Goal: Register for event/course

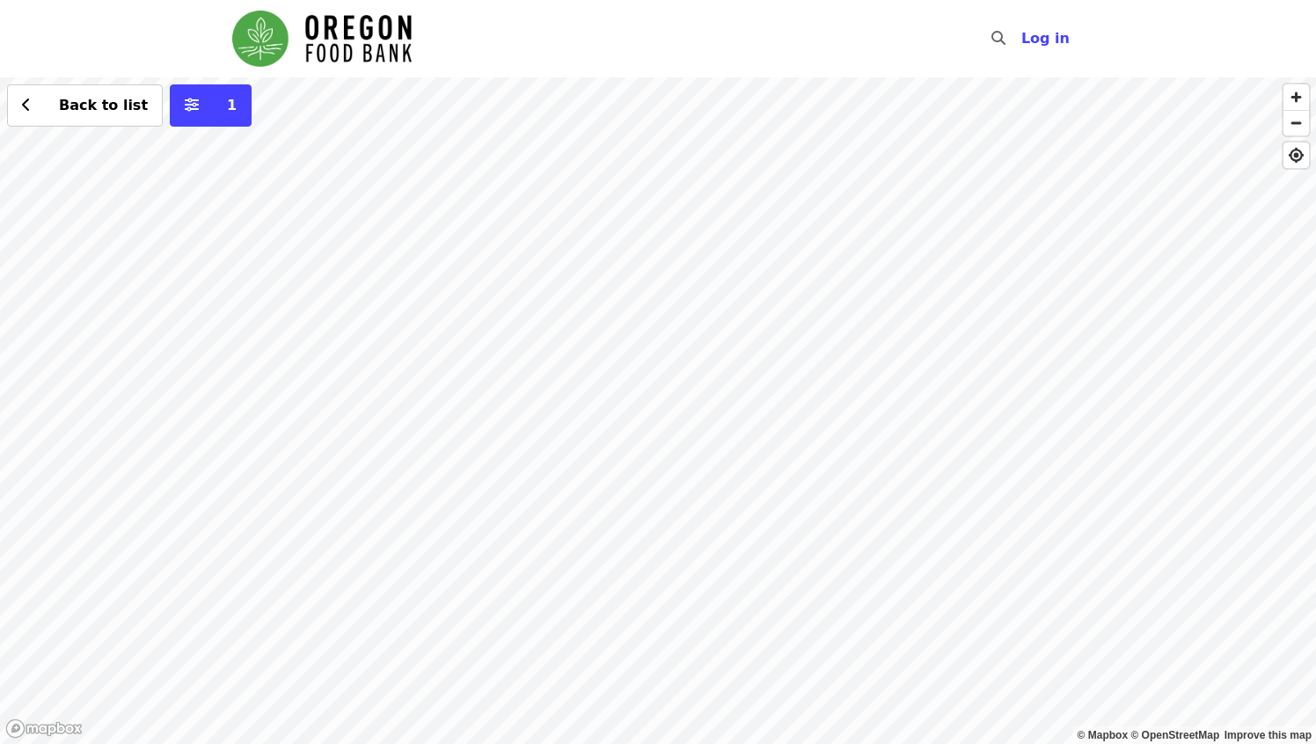
click at [434, 370] on div "Back to list 1" at bounding box center [658, 410] width 1316 height 667
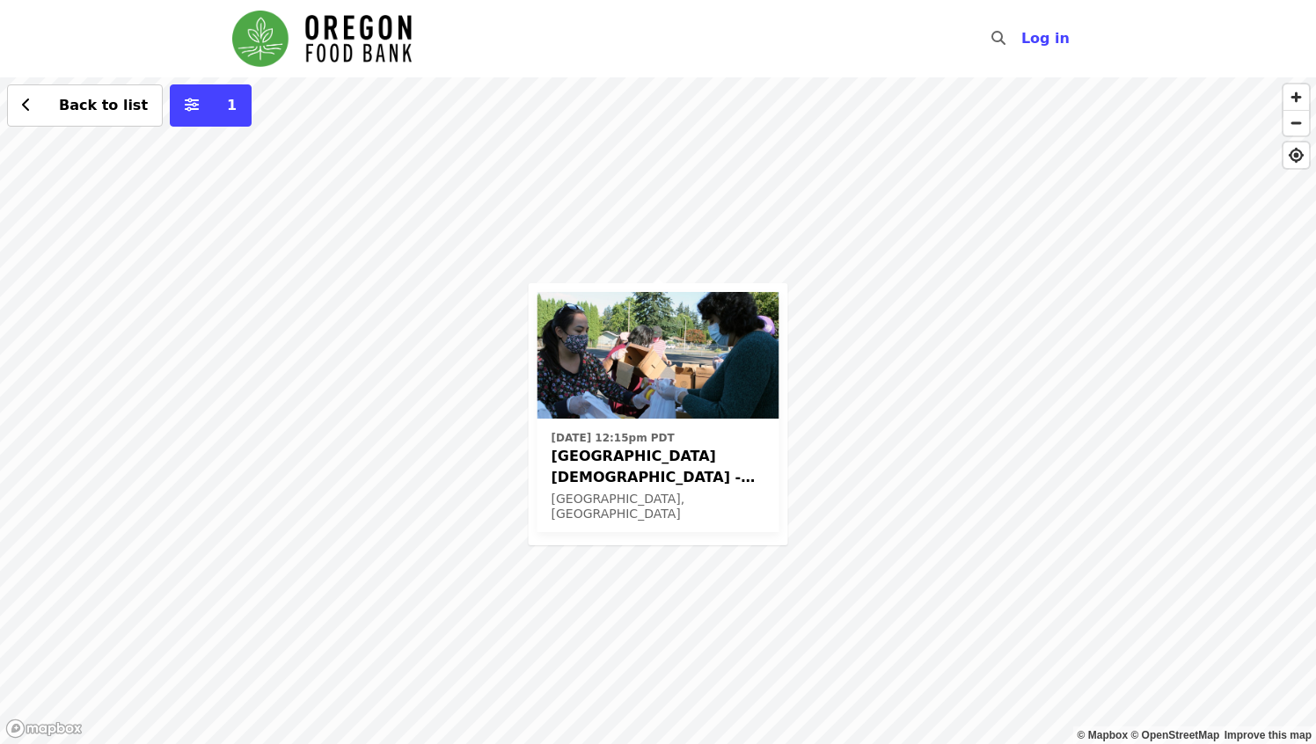
click at [841, 220] on div "Mon, Oct 13 @ 12:15pm PDT Beaverton First United Methodist Church - Free Food M…" at bounding box center [658, 410] width 1316 height 667
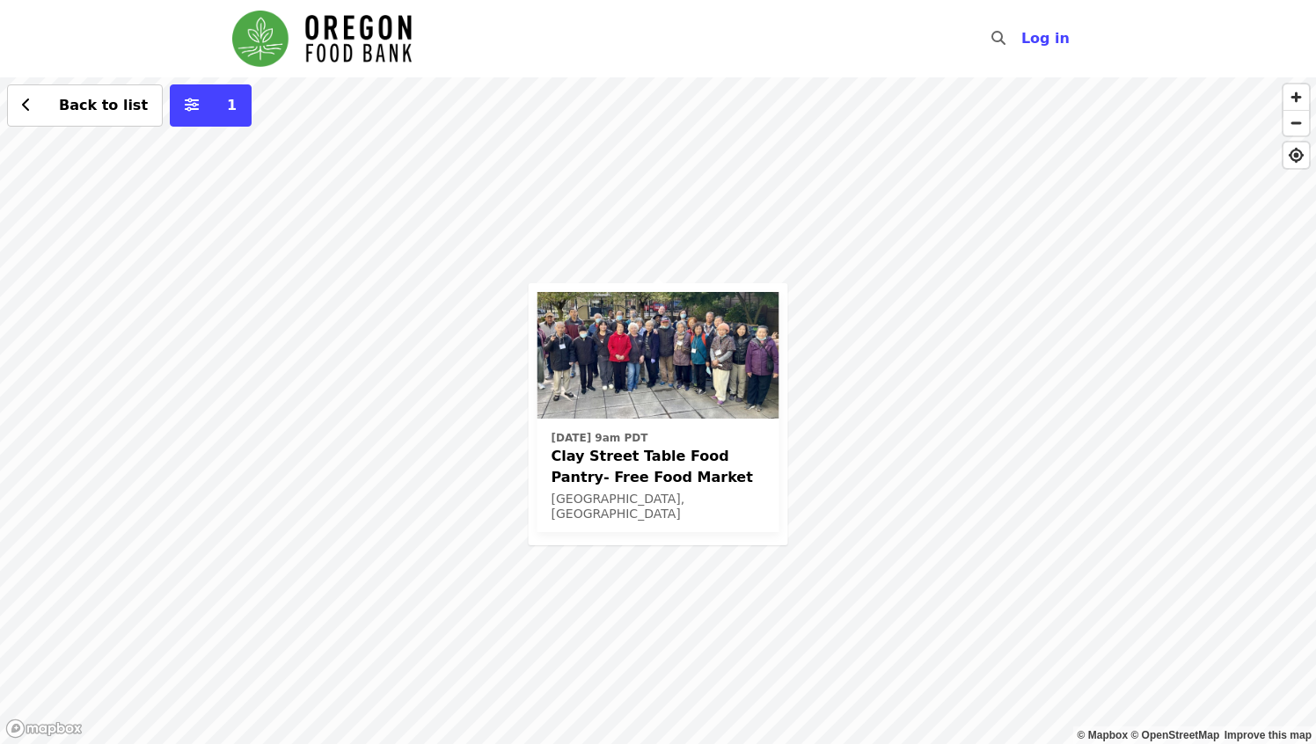
click at [412, 250] on div "Thu, Oct 9 @ 9am PDT Clay Street Table Food Pantry- Free Food Market Portland, …" at bounding box center [658, 410] width 1316 height 667
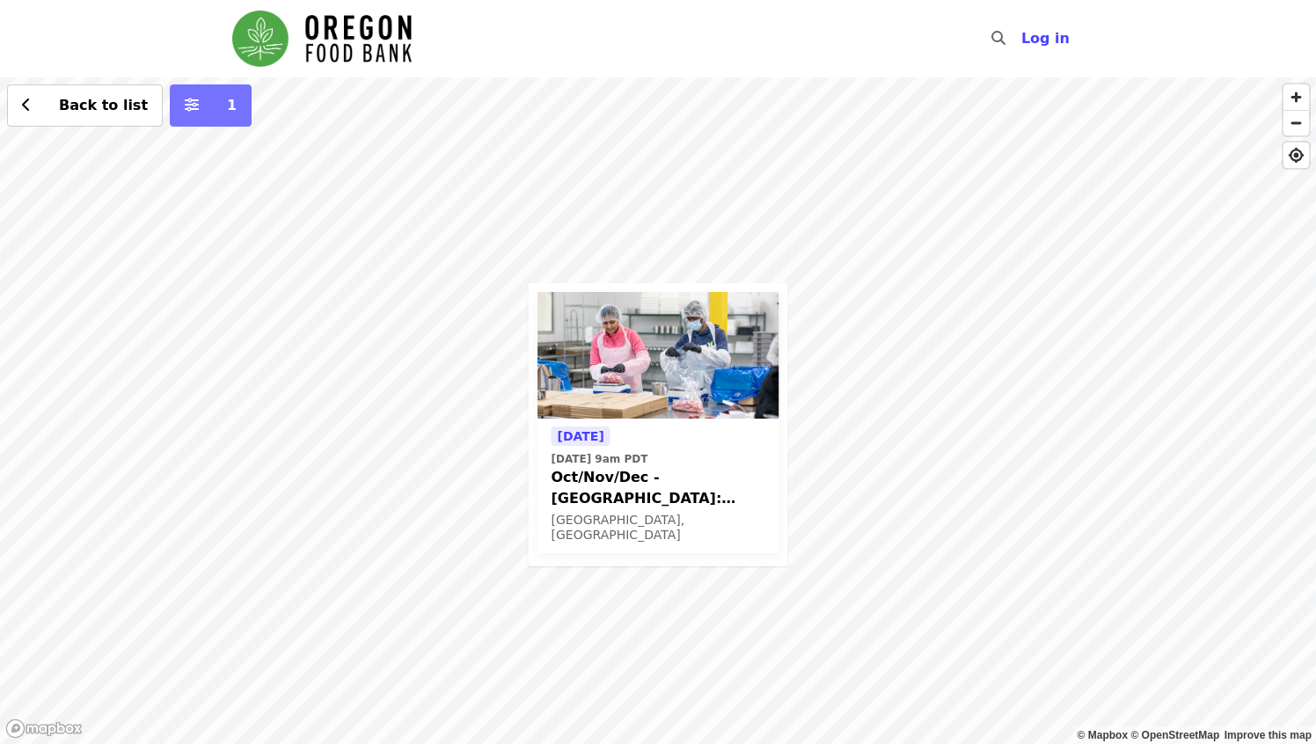
click at [204, 116] on button "1" at bounding box center [211, 105] width 82 height 42
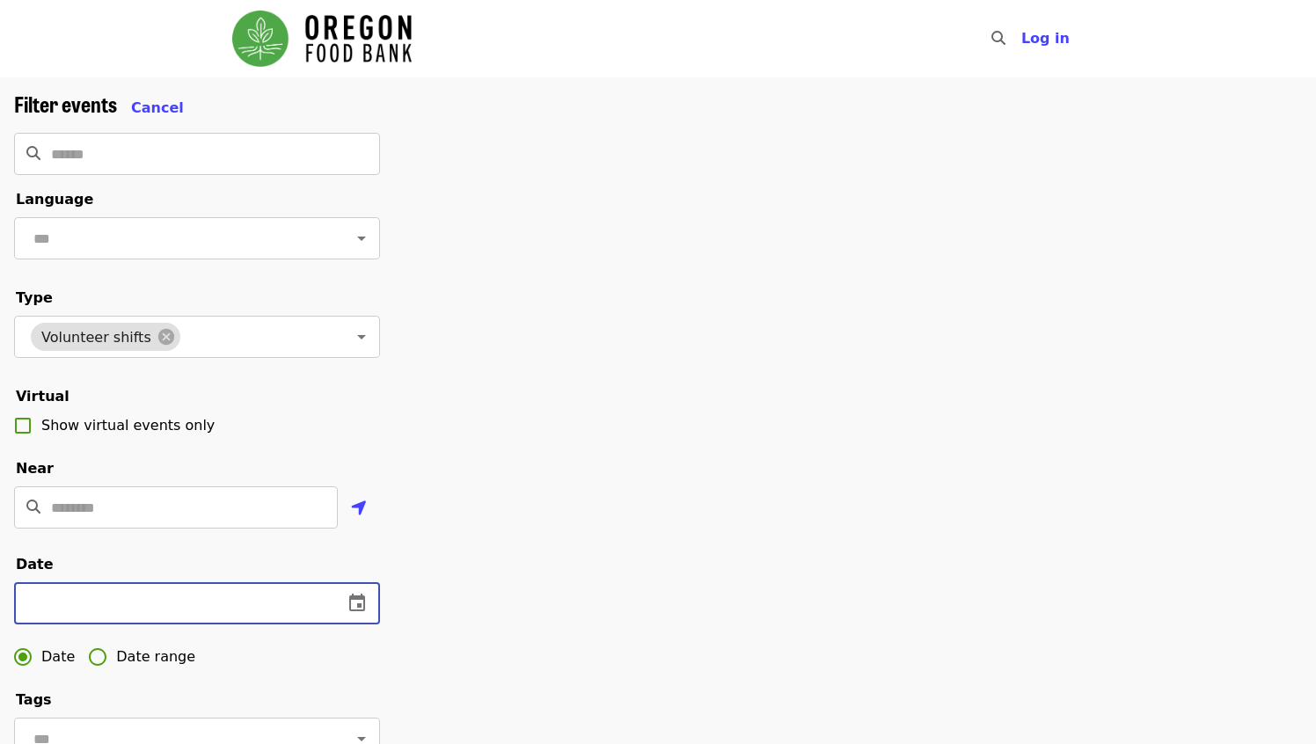
click at [112, 604] on input "text" at bounding box center [171, 603] width 315 height 42
click at [367, 600] on icon "change date" at bounding box center [357, 603] width 21 height 21
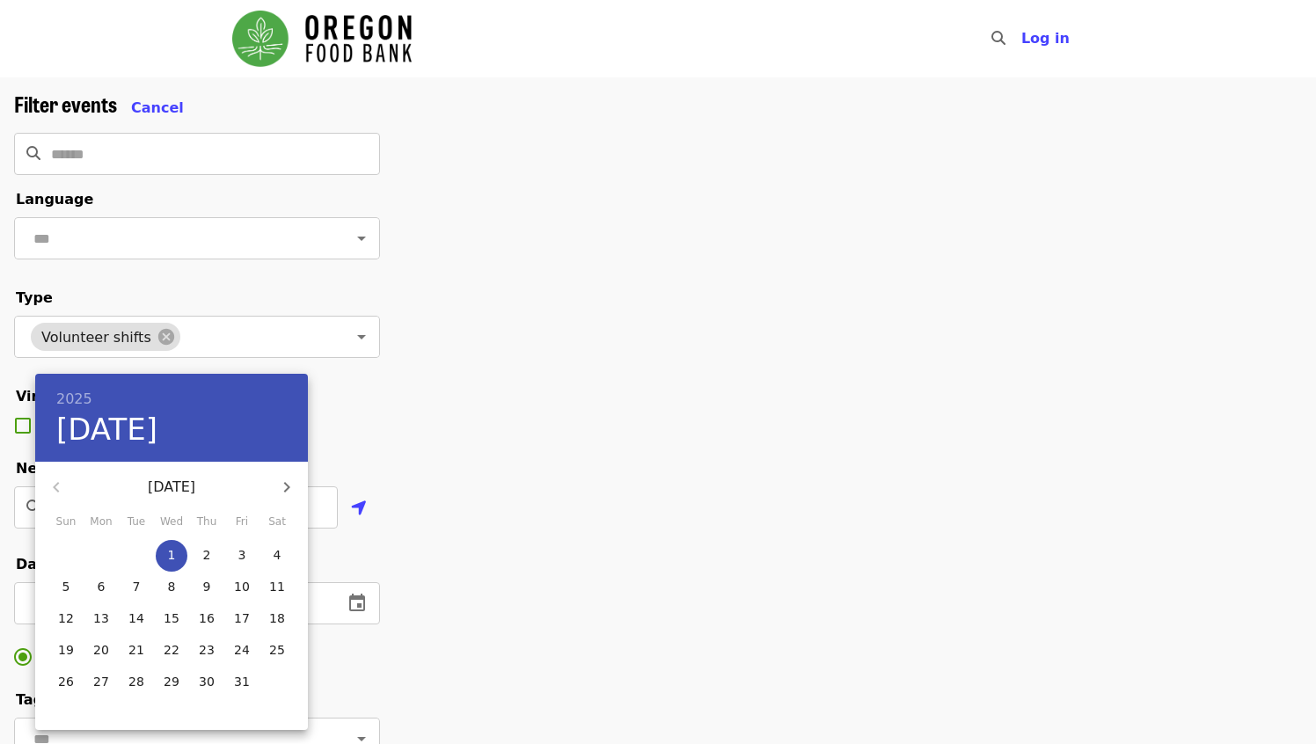
click at [176, 558] on span "1" at bounding box center [172, 555] width 32 height 18
type input "**********"
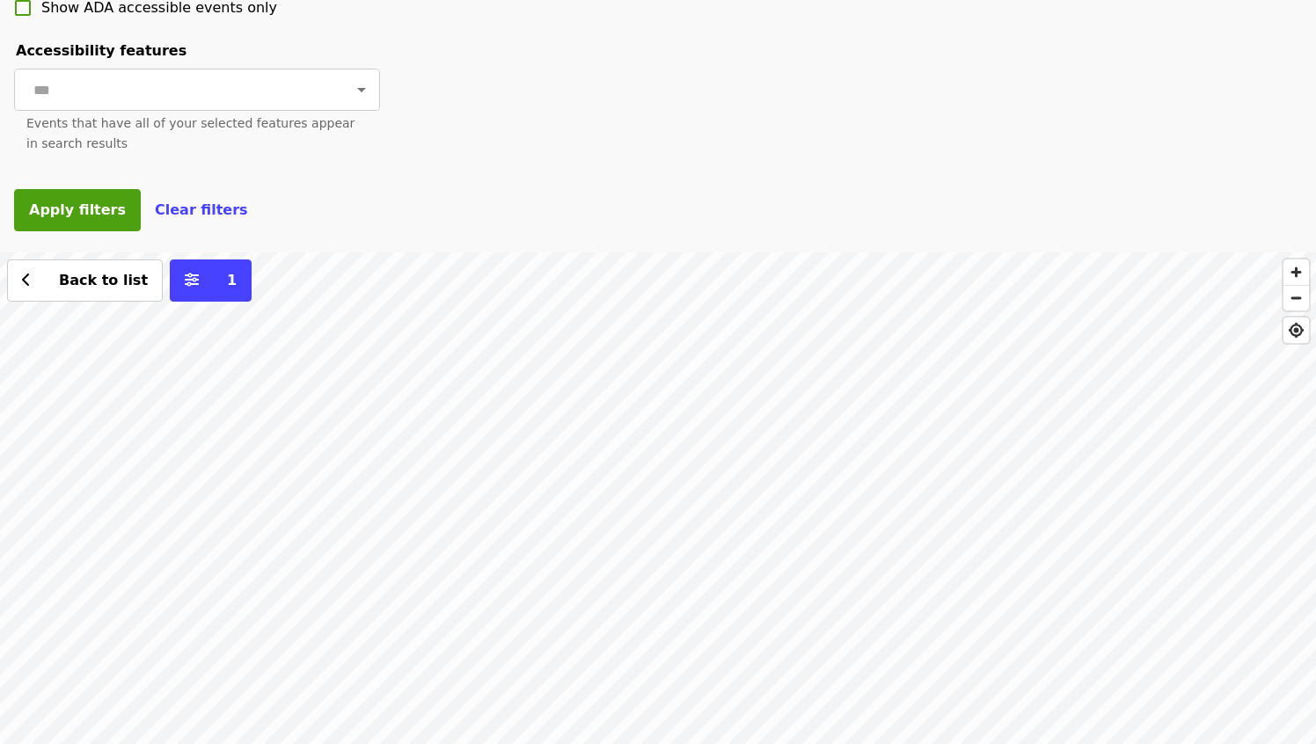
scroll to position [874, 0]
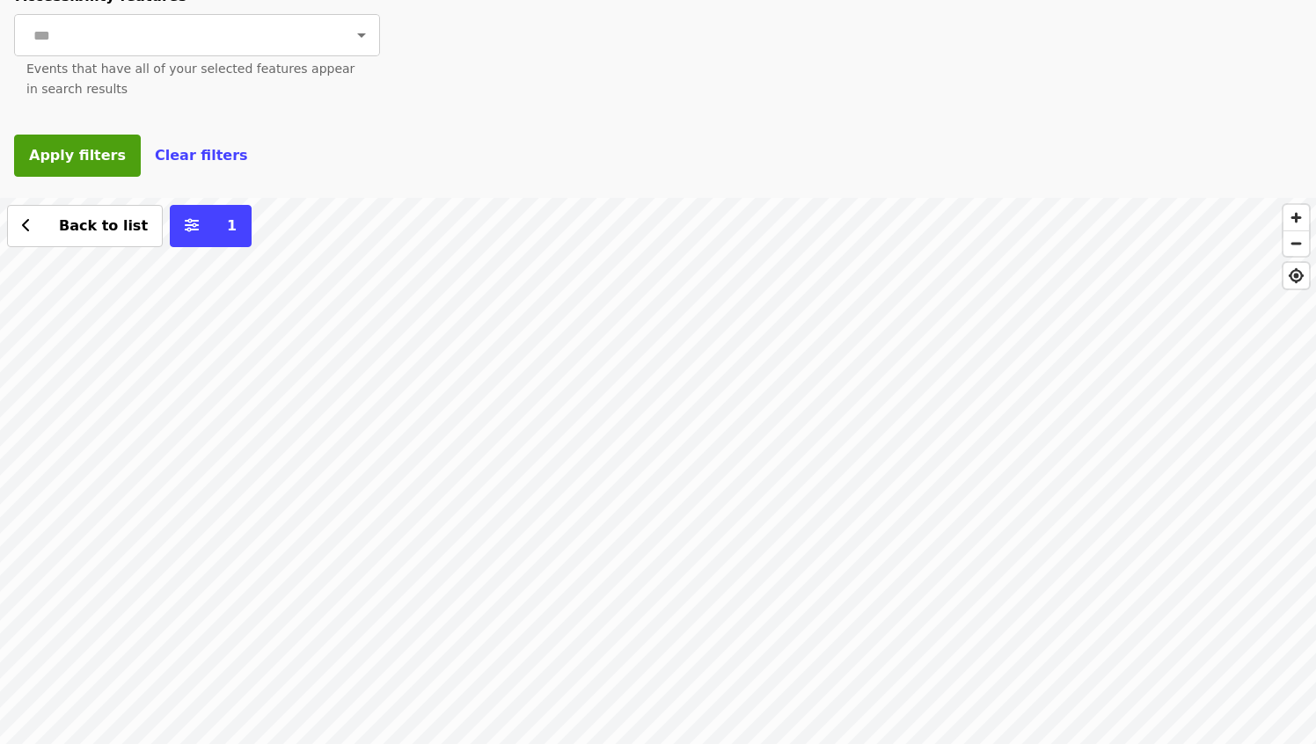
click at [636, 426] on div "Back to list 1" at bounding box center [658, 531] width 1316 height 667
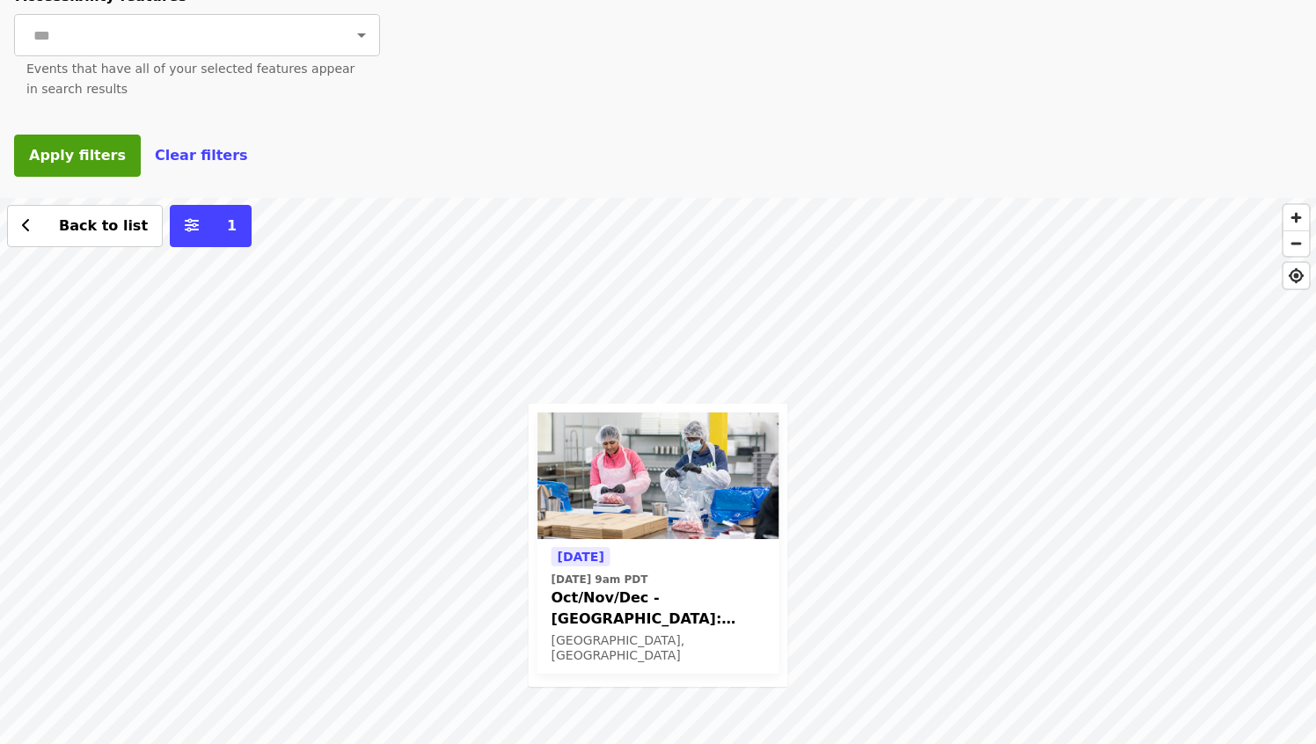
click at [781, 287] on div "Today Thu, Oct 2 @ 9am PDT Oct/Nov/Dec - Beaverton: Repack/Sort (age 10+) Beave…" at bounding box center [658, 531] width 1316 height 667
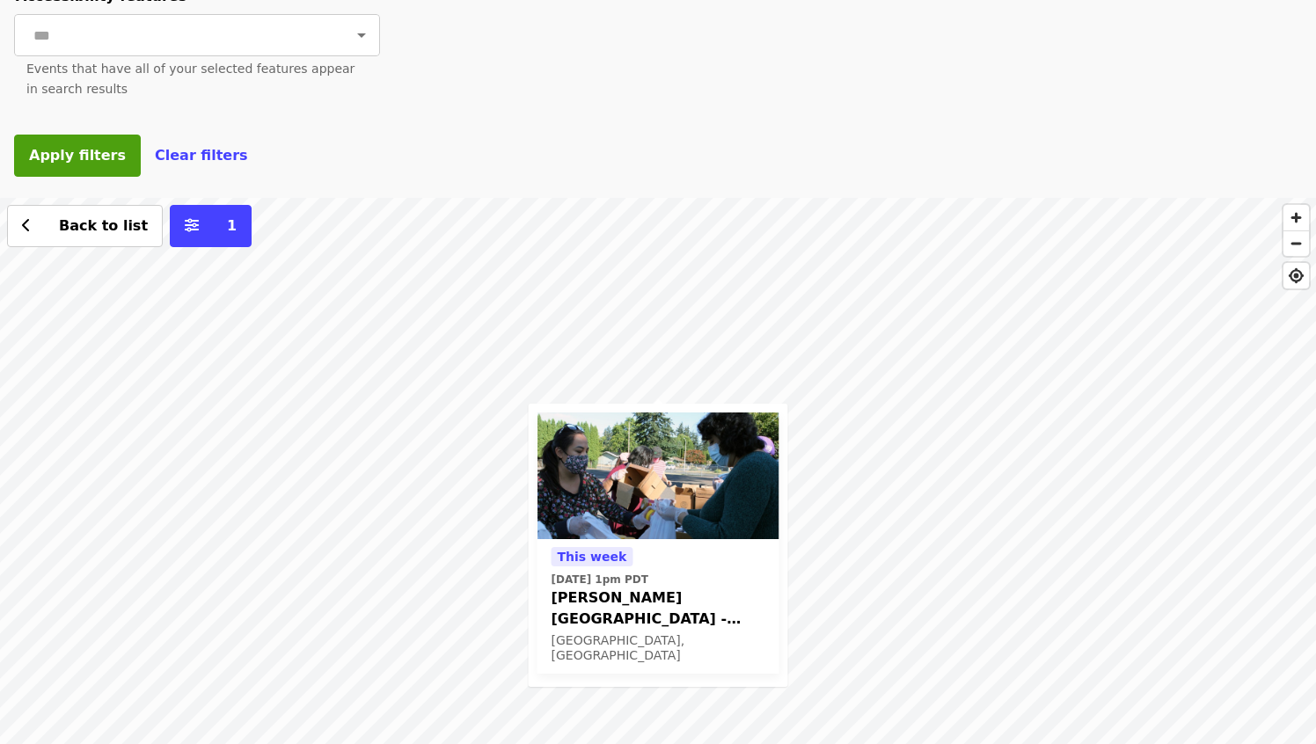
click at [833, 451] on div "This week Fri, Oct 3 @ 1pm PDT Sitton Elementary - Free Food Market (16+) Portl…" at bounding box center [658, 531] width 1316 height 667
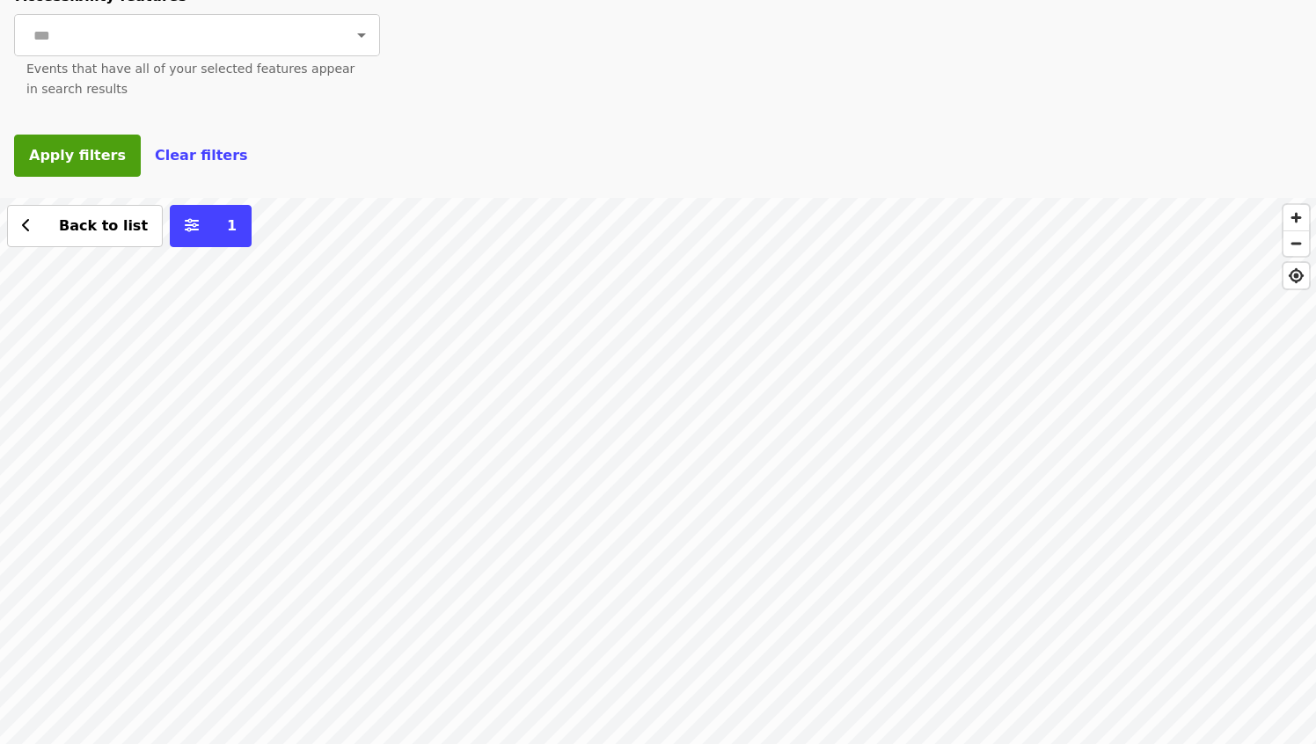
click at [269, 274] on div "Back to list 1" at bounding box center [658, 531] width 1316 height 667
click at [628, 500] on div "Back to list 1" at bounding box center [658, 531] width 1316 height 667
click at [635, 522] on button "See 2 actions at this location" at bounding box center [624, 532] width 230 height 21
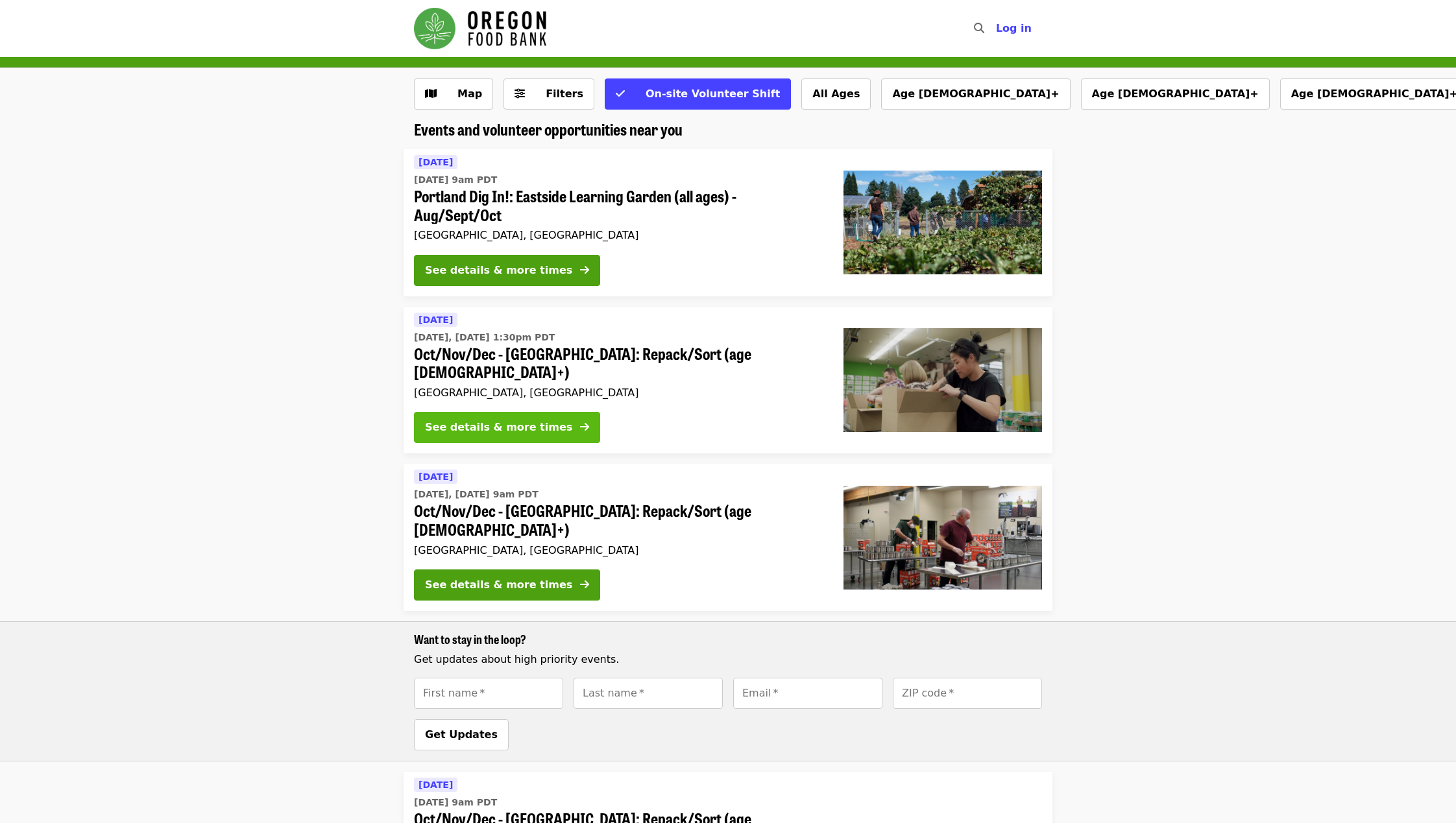
click at [565, 412] on button "See details & more times" at bounding box center [507, 427] width 186 height 31
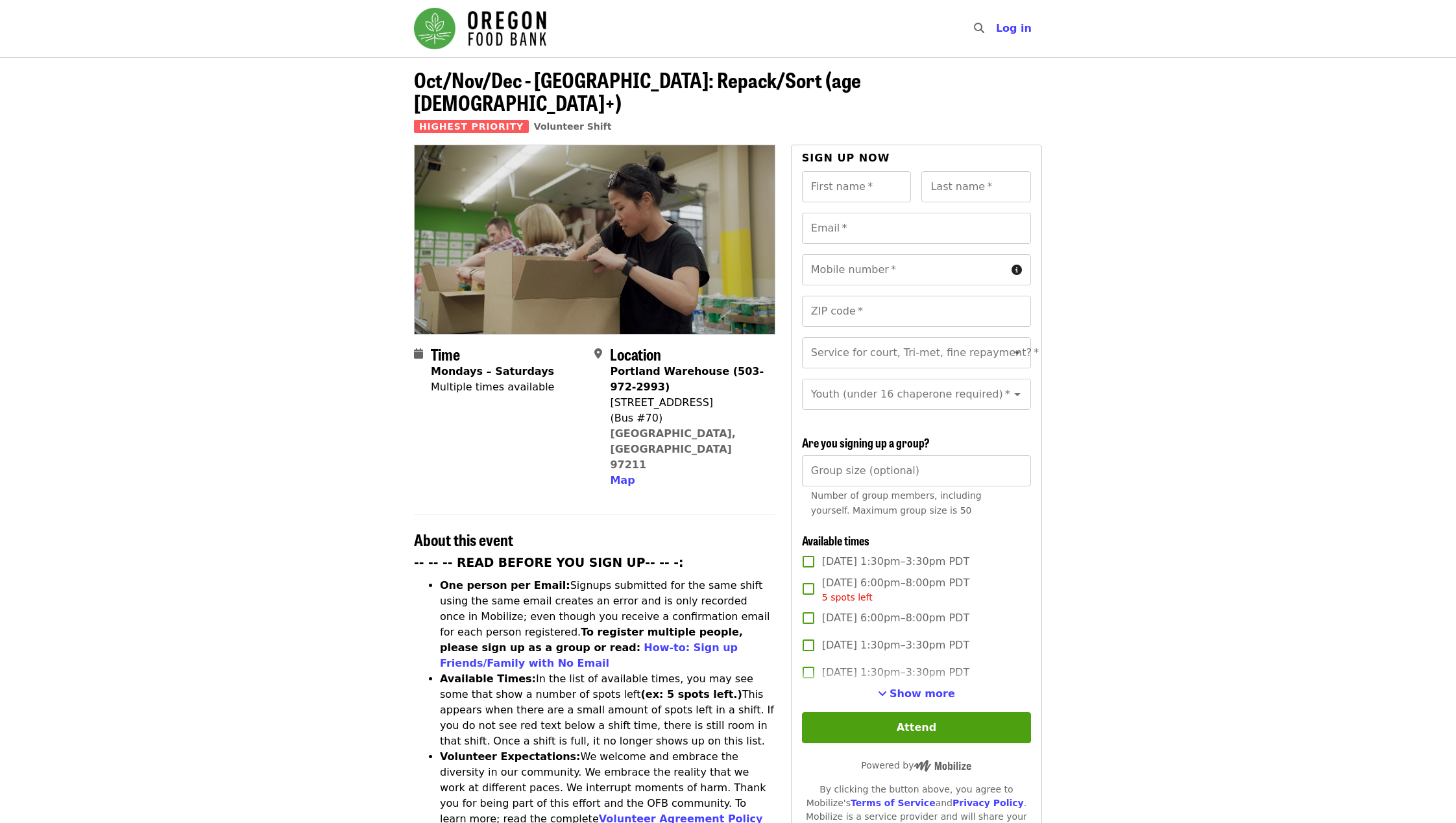
click at [870, 548] on span "Thu, Oct 2, 6:00pm–8:00pm PDT" at bounding box center [895, 618] width 148 height 15
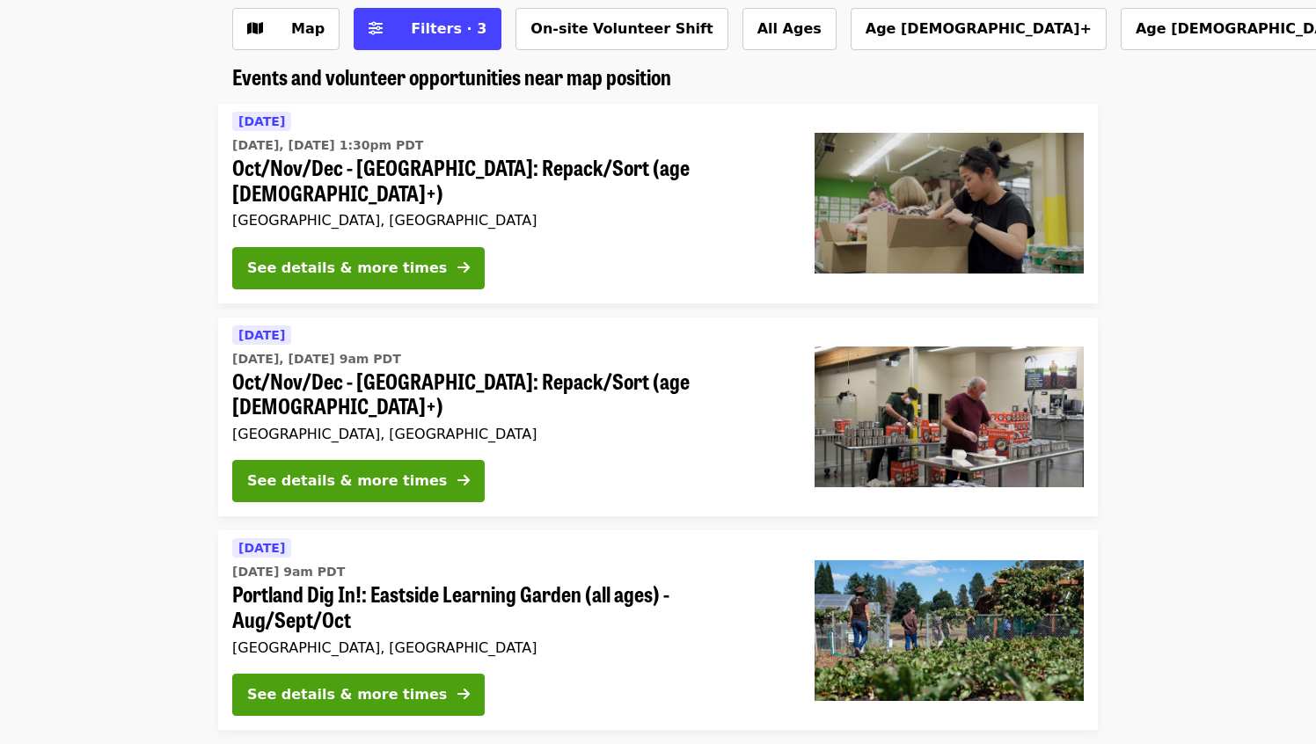
scroll to position [91, 0]
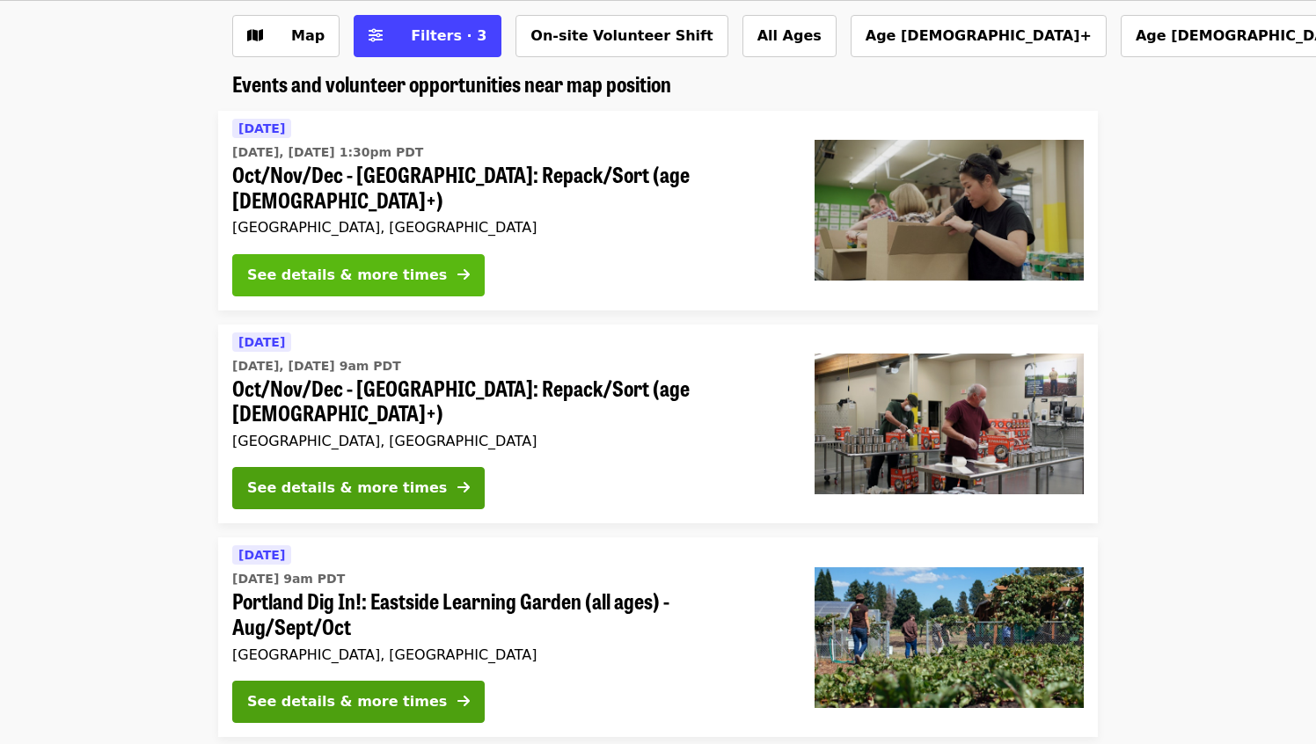
click at [457, 266] on icon "arrow-right icon" at bounding box center [463, 274] width 12 height 17
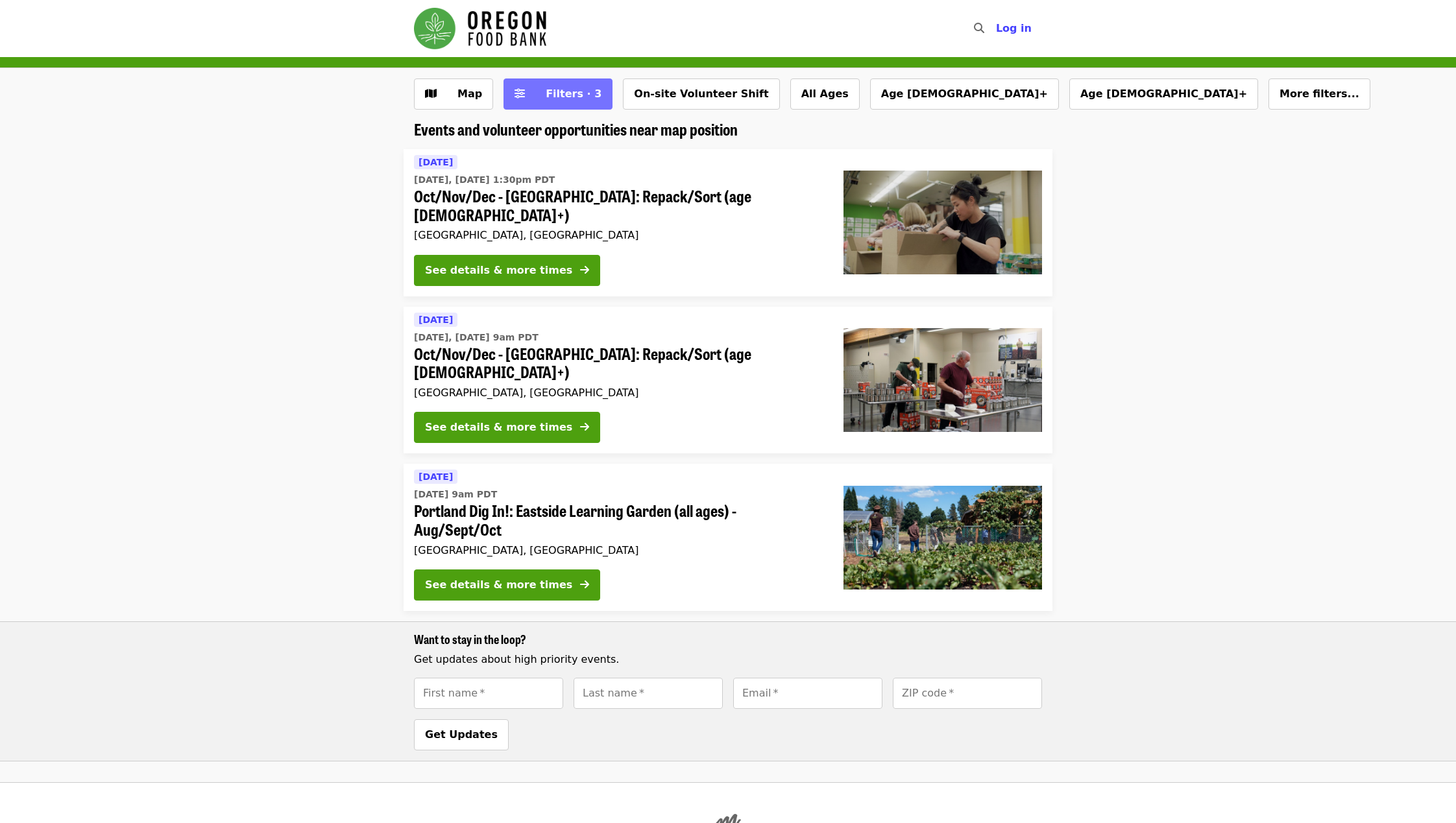
click at [524, 88] on button "Filters · 3" at bounding box center [558, 94] width 109 height 31
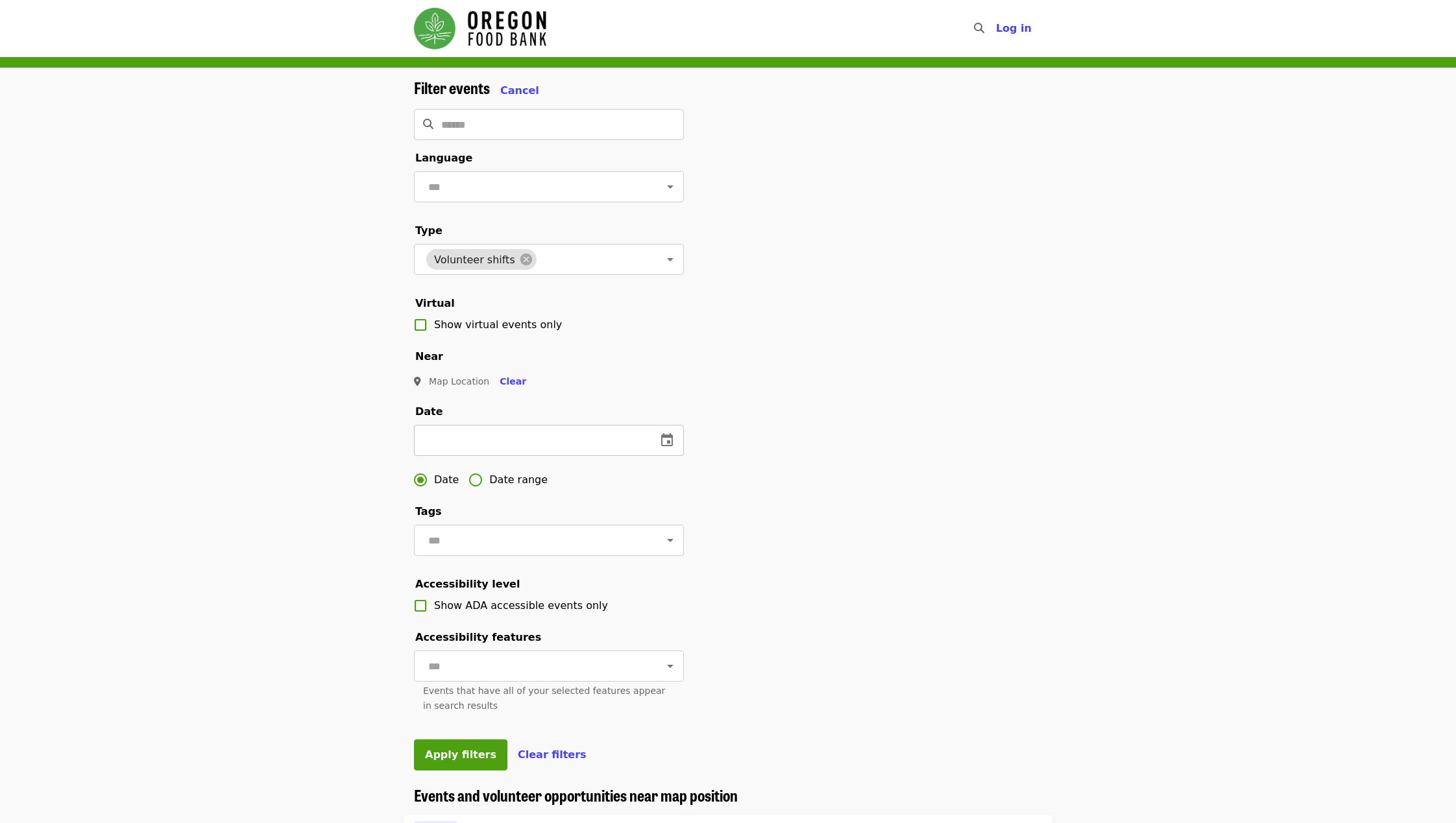
click at [452, 437] on input "text" at bounding box center [530, 440] width 232 height 31
click at [663, 438] on icon "change date" at bounding box center [667, 440] width 15 height 15
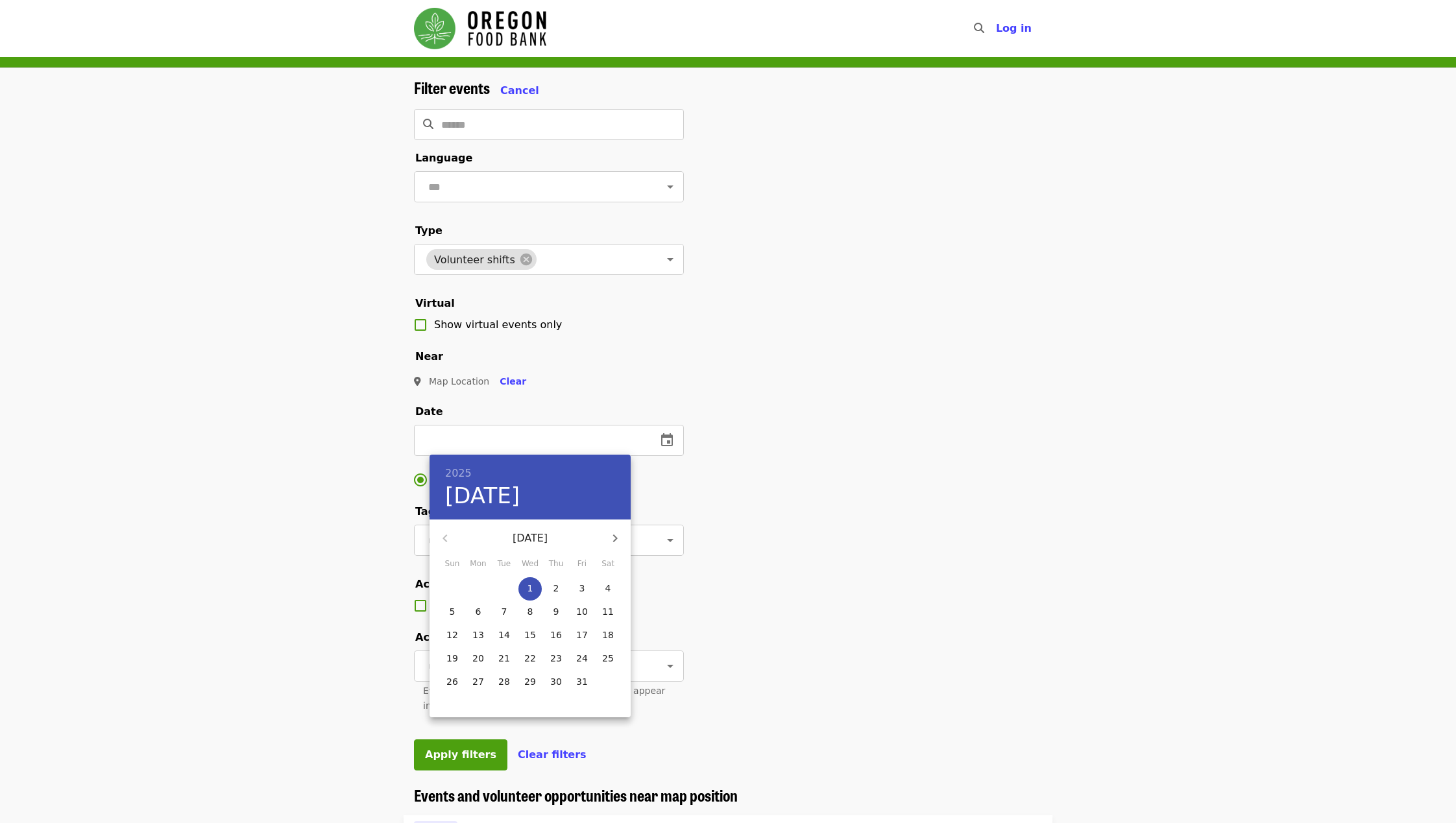
click at [589, 548] on span "3" at bounding box center [582, 588] width 24 height 13
type input "**********"
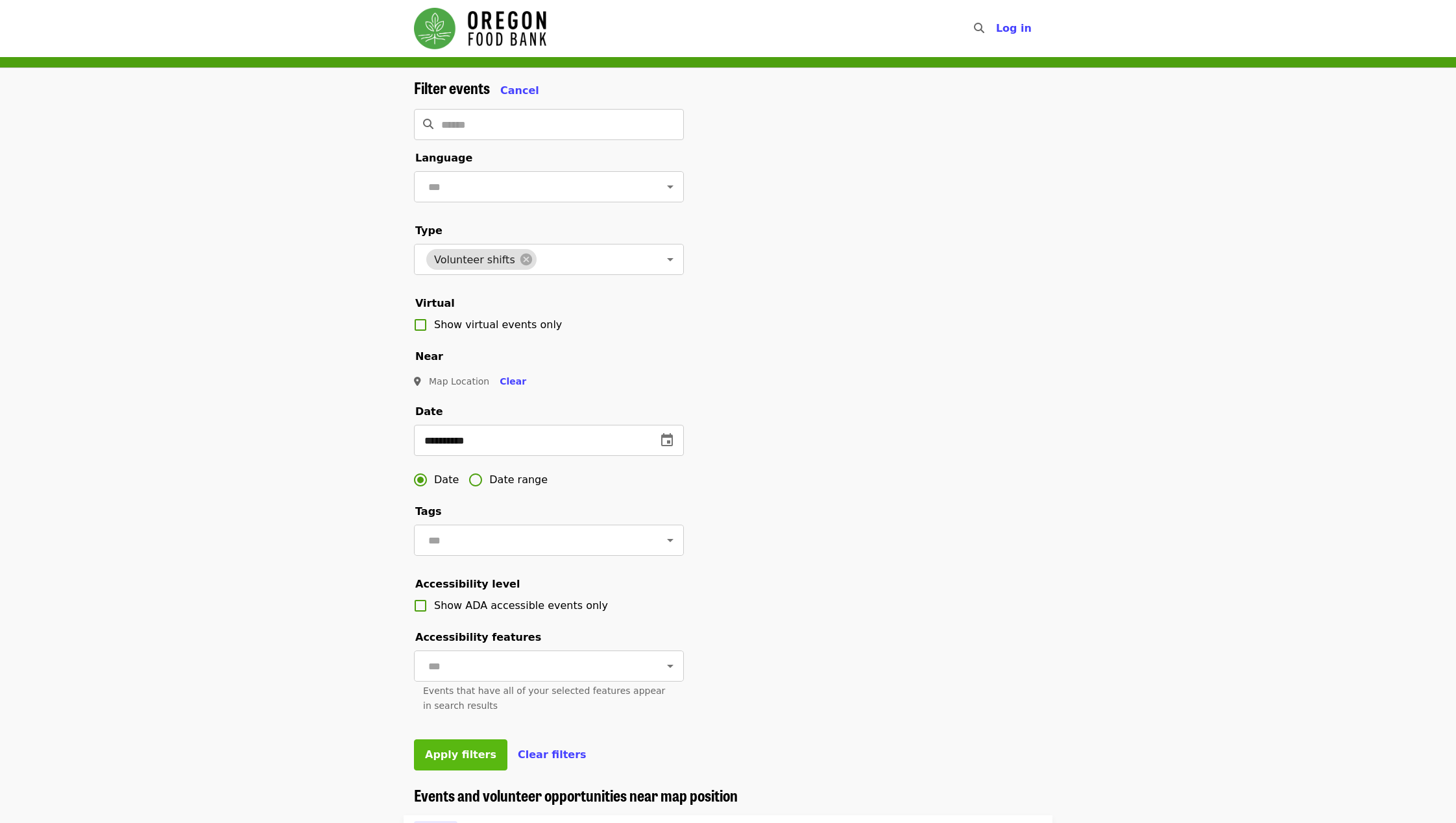
click at [463, 548] on button "Apply filters" at bounding box center [460, 755] width 94 height 31
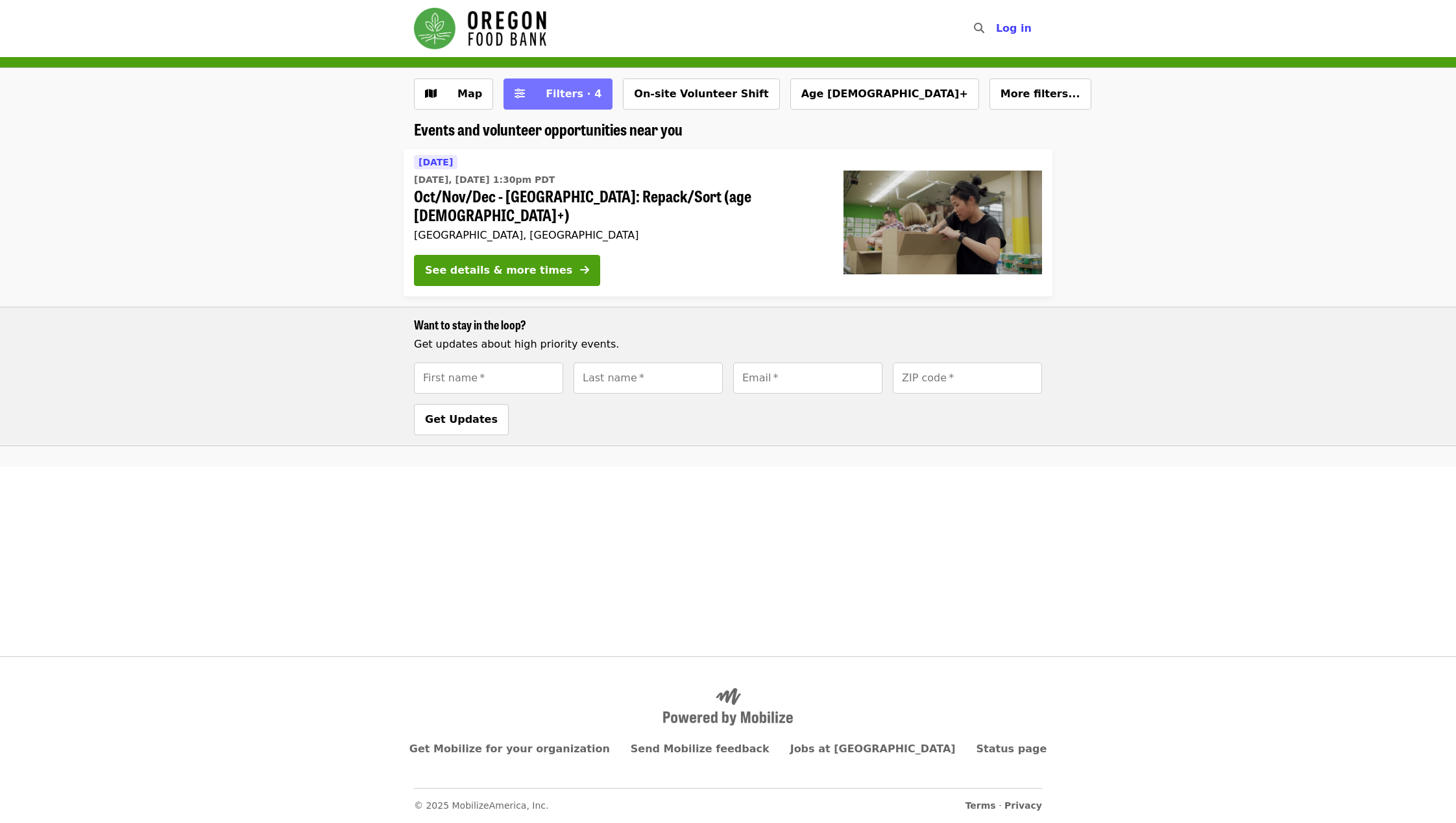
click at [561, 103] on button "Filters · 4" at bounding box center [558, 94] width 109 height 31
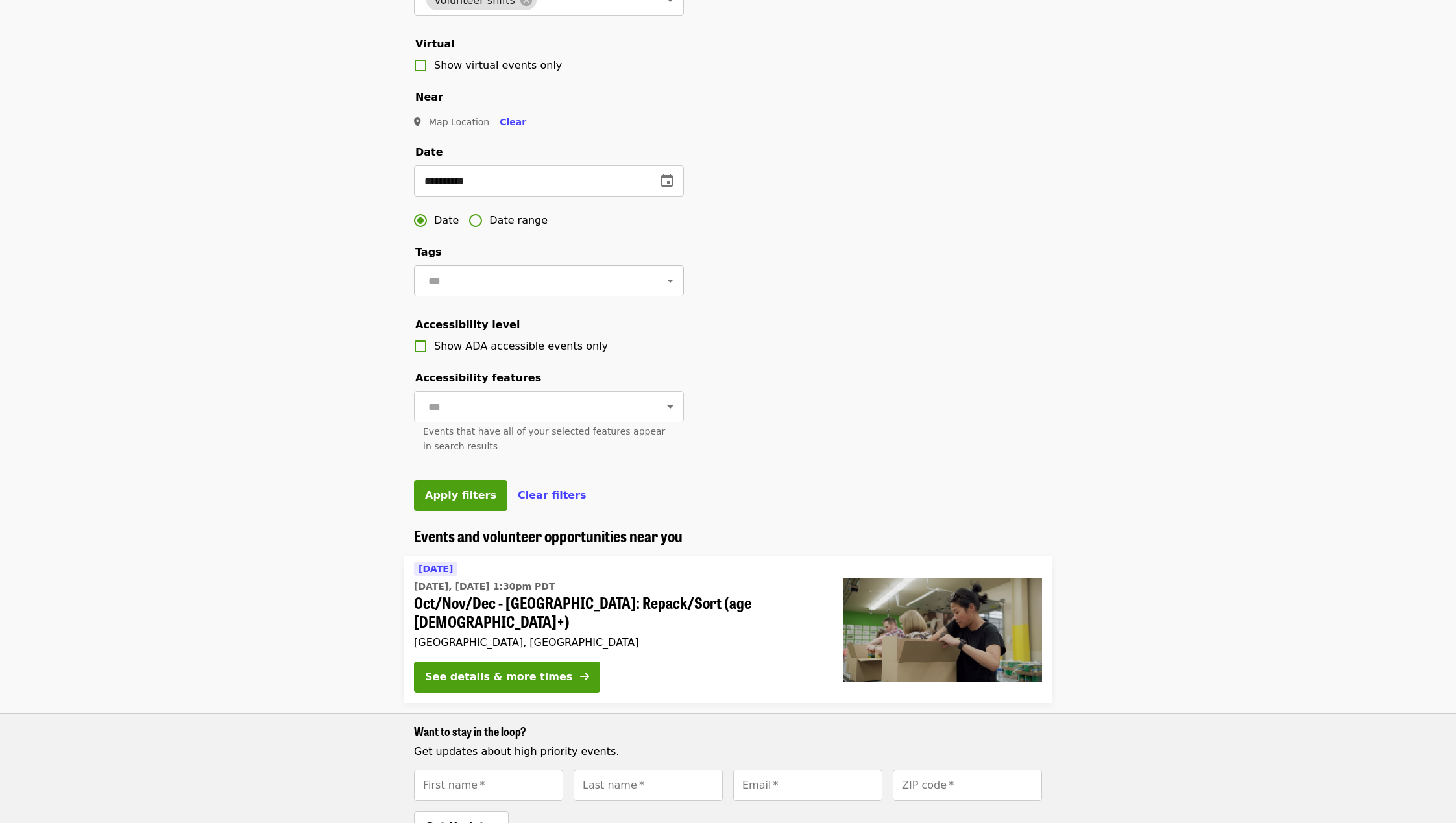
scroll to position [247, 0]
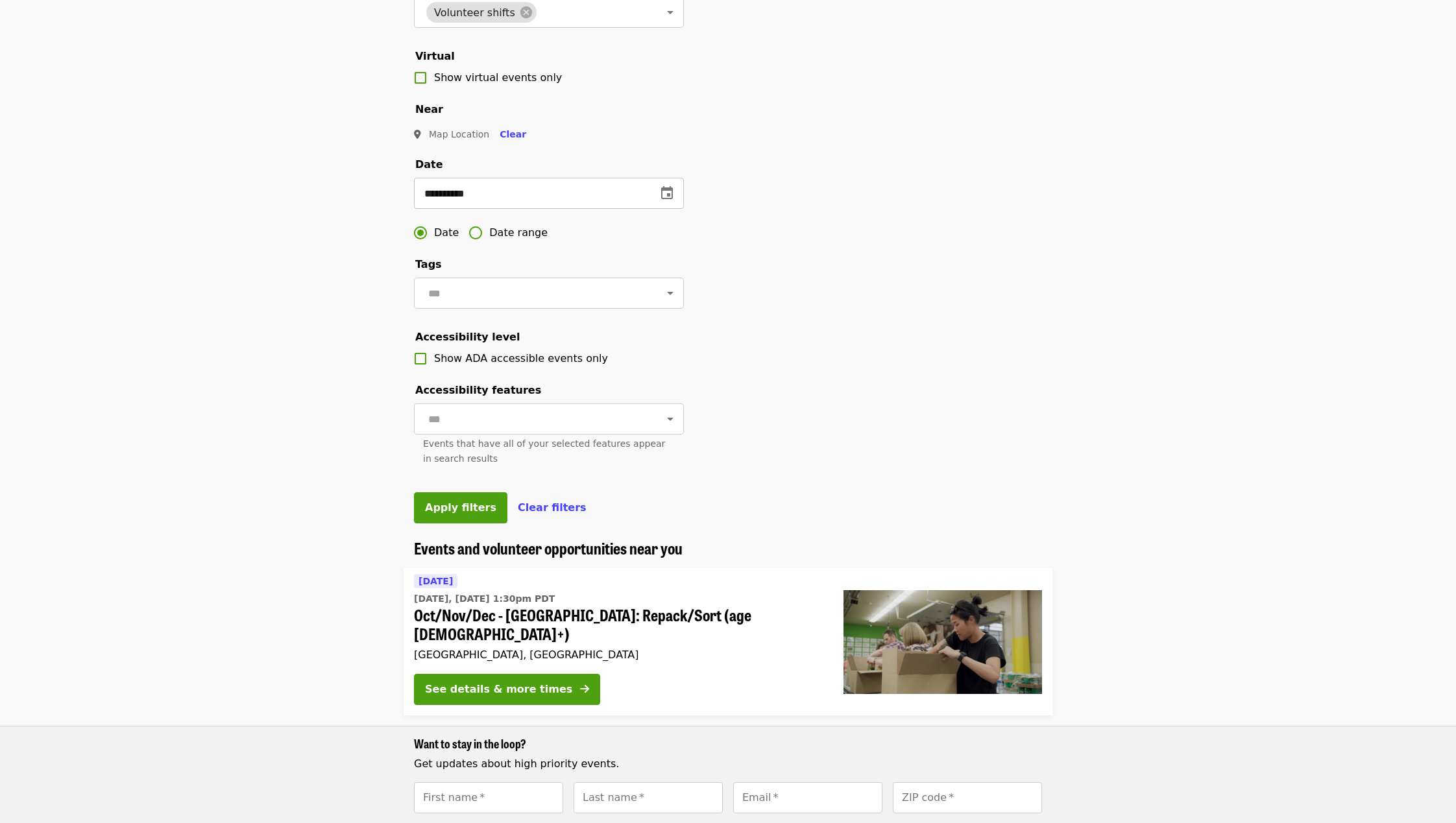
click at [659, 180] on button "change date" at bounding box center [667, 193] width 31 height 31
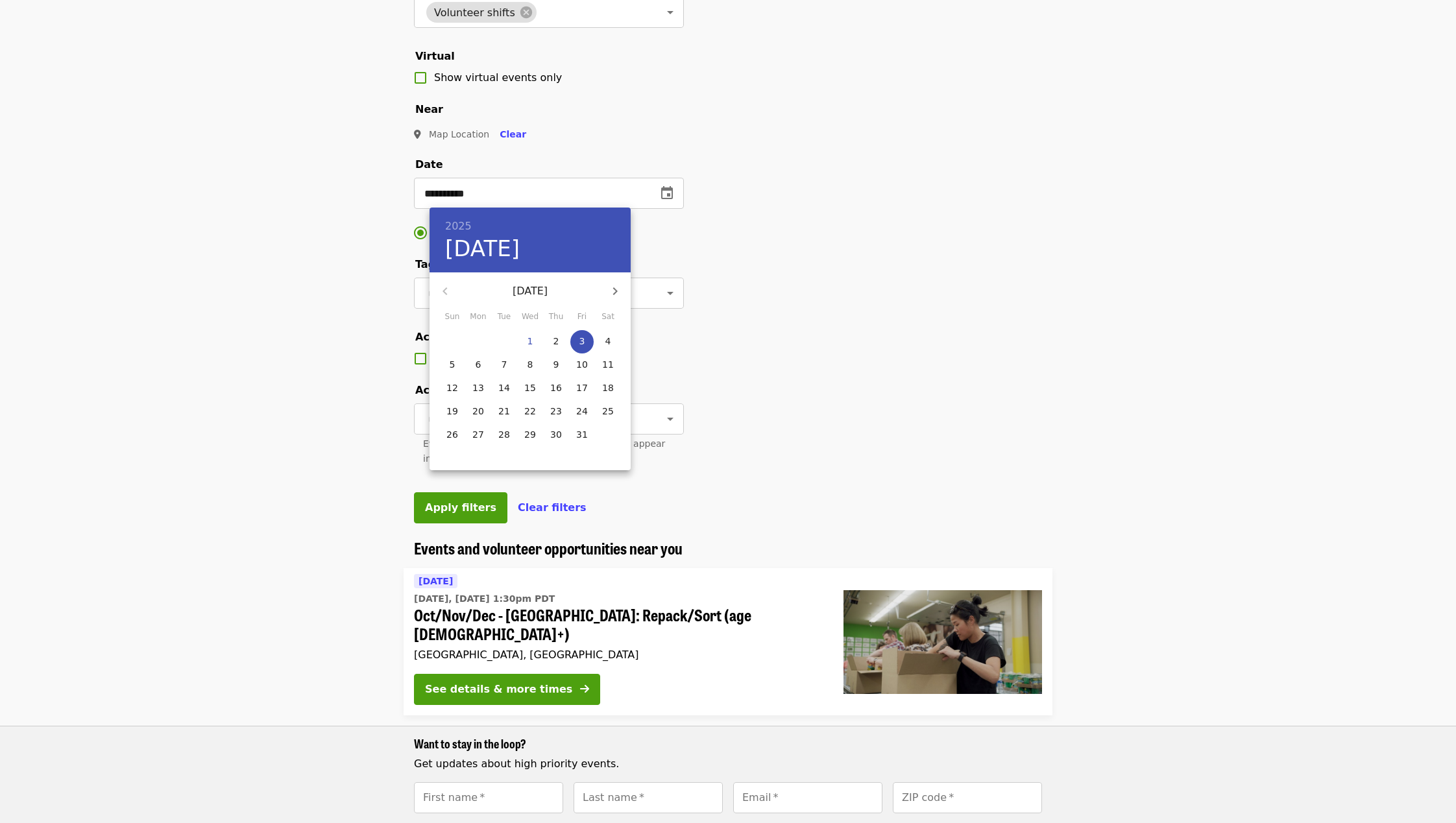
click at [686, 259] on div at bounding box center [728, 412] width 1456 height 823
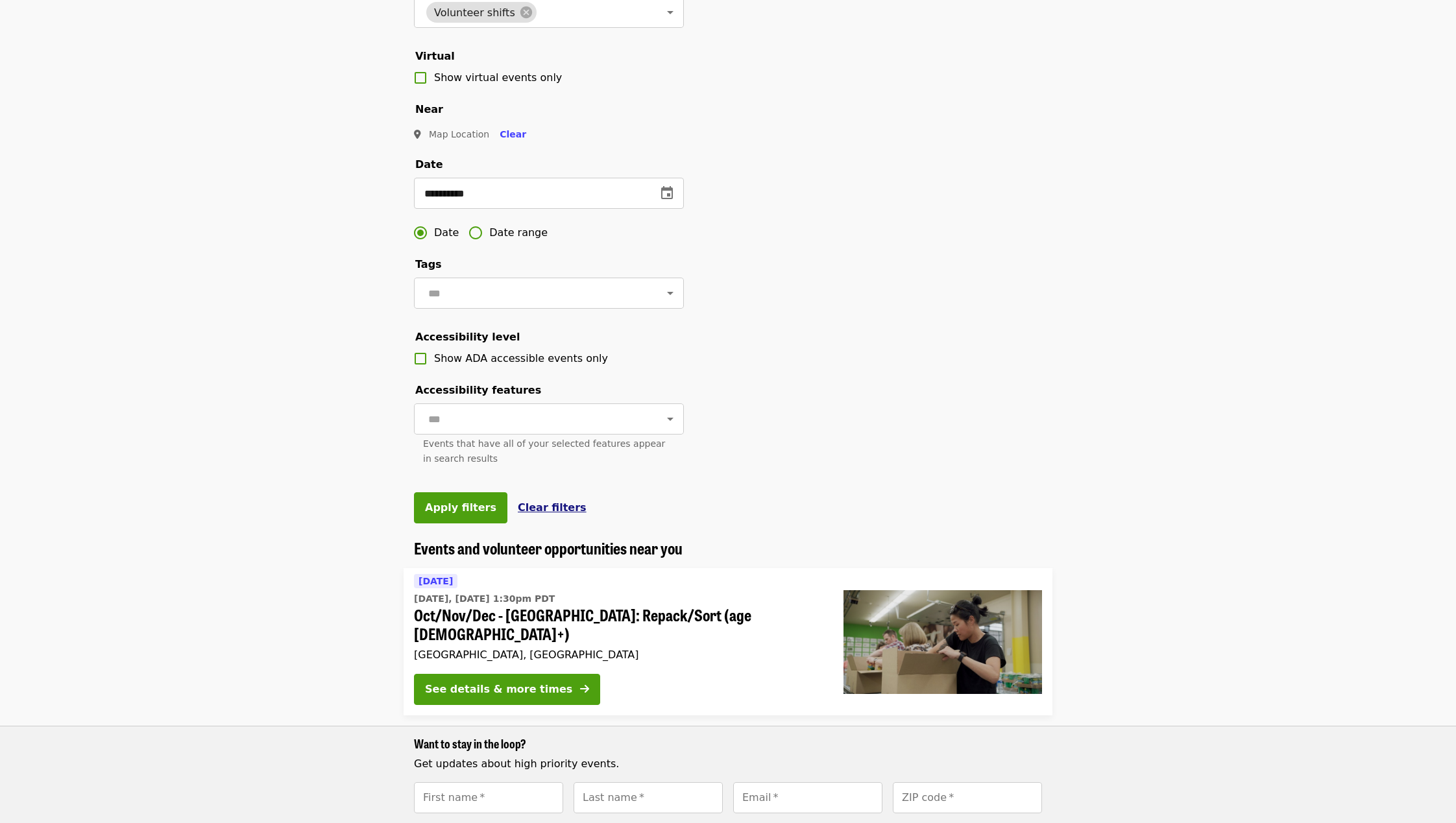
click at [531, 503] on span "Clear filters" at bounding box center [552, 507] width 69 height 13
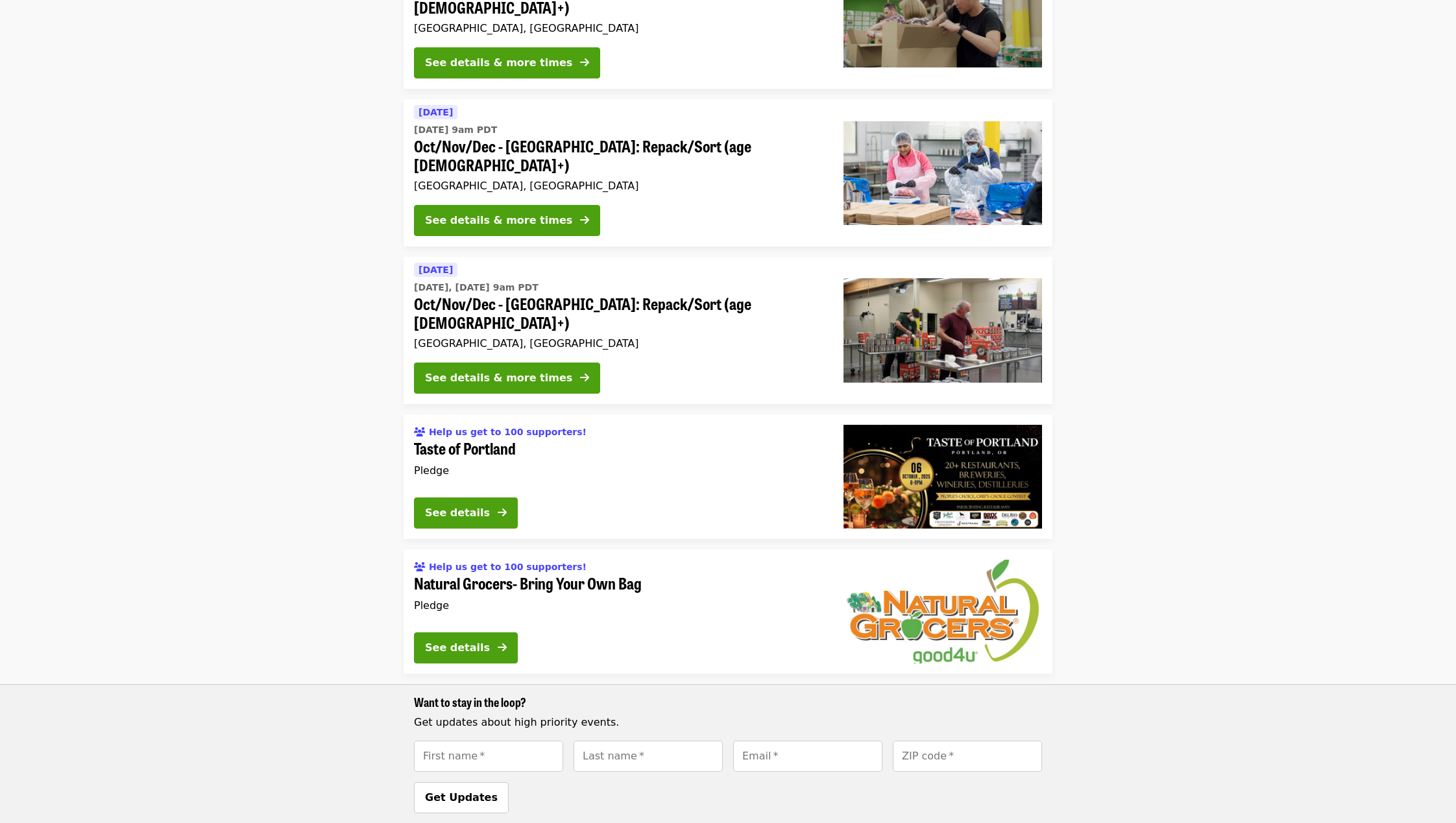
scroll to position [353, 0]
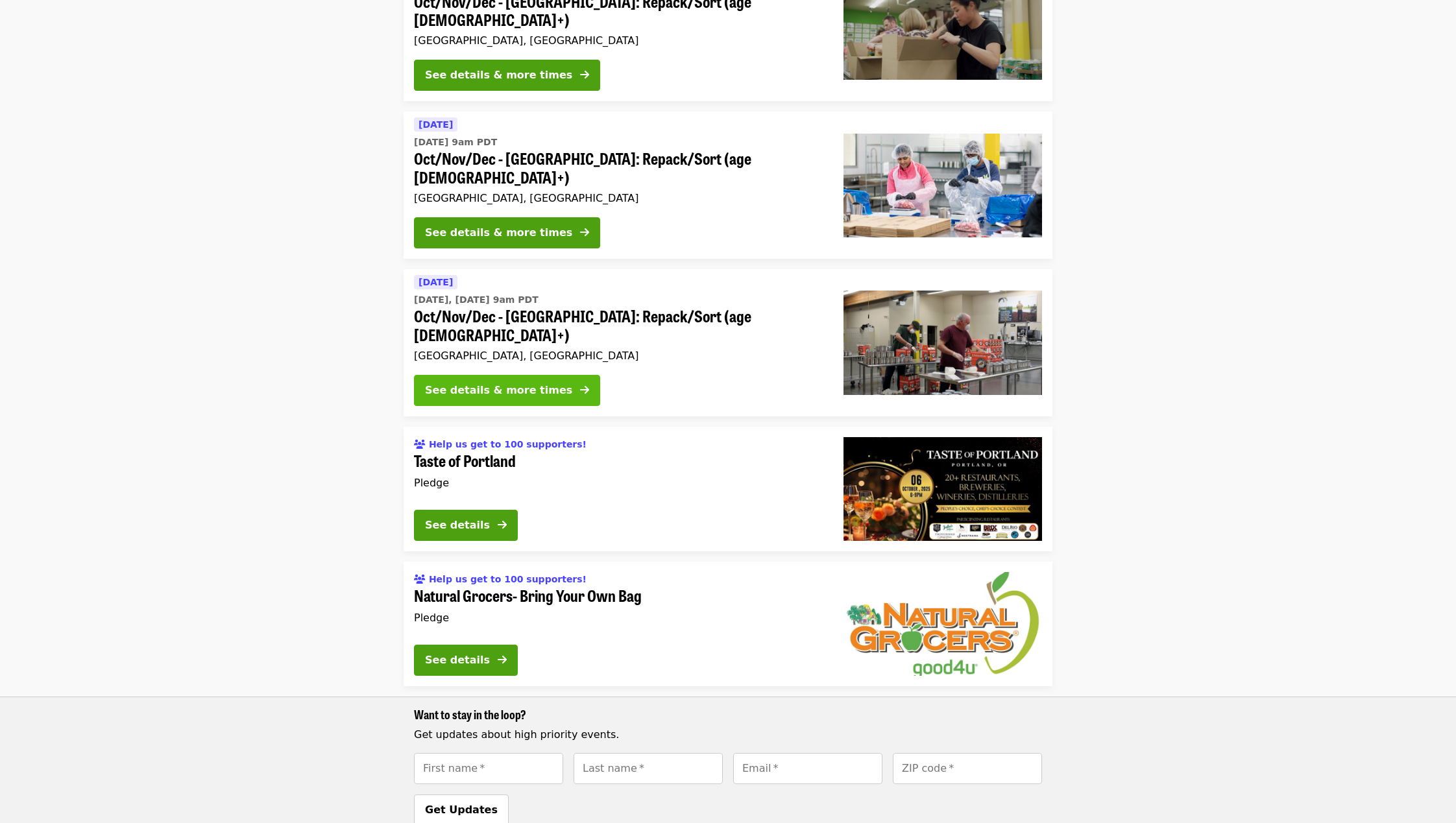
click at [519, 375] on button "See details & more times" at bounding box center [507, 390] width 186 height 31
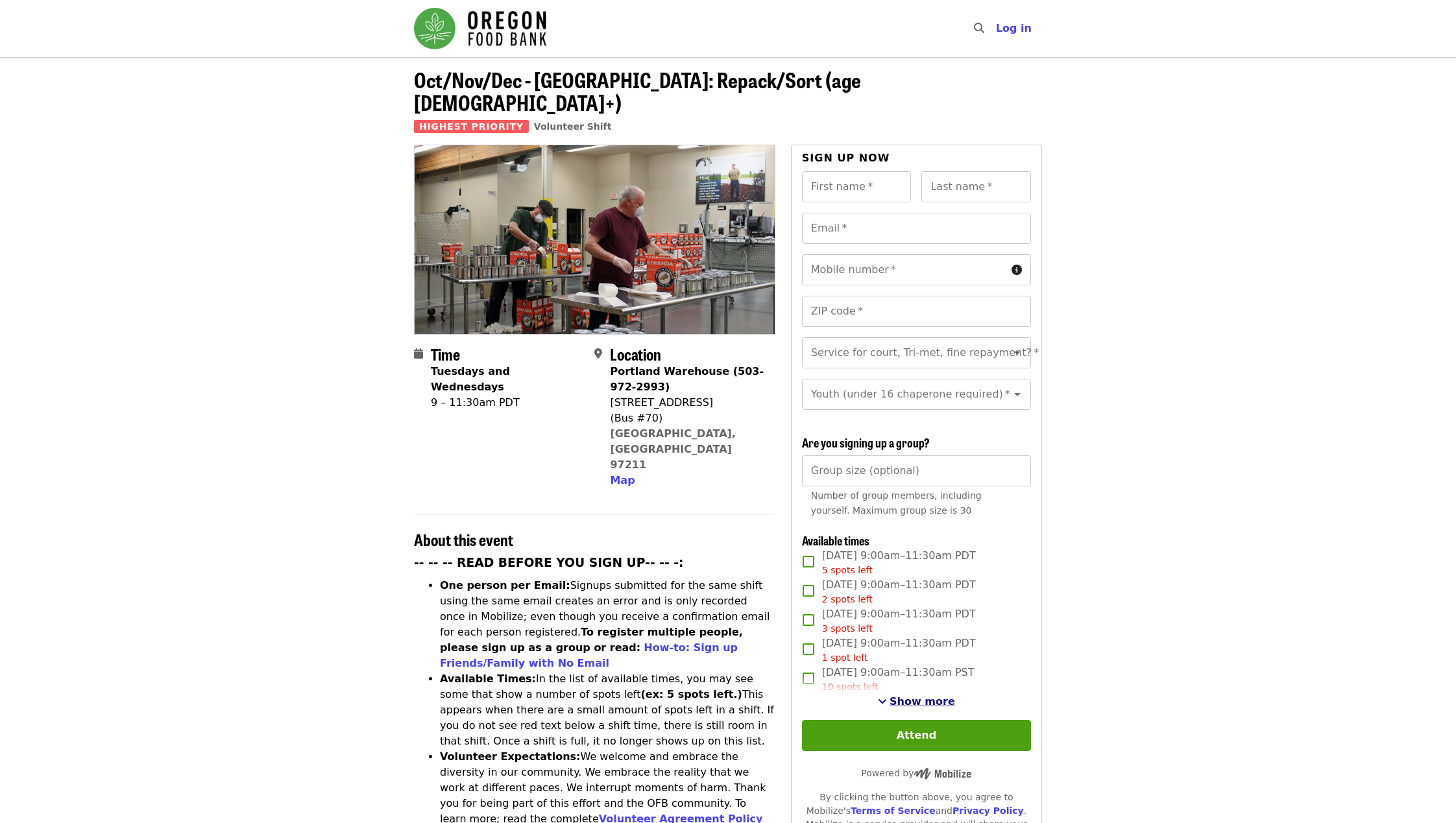
click at [887, 548] on span "See more timeslots" at bounding box center [882, 701] width 9 height 10
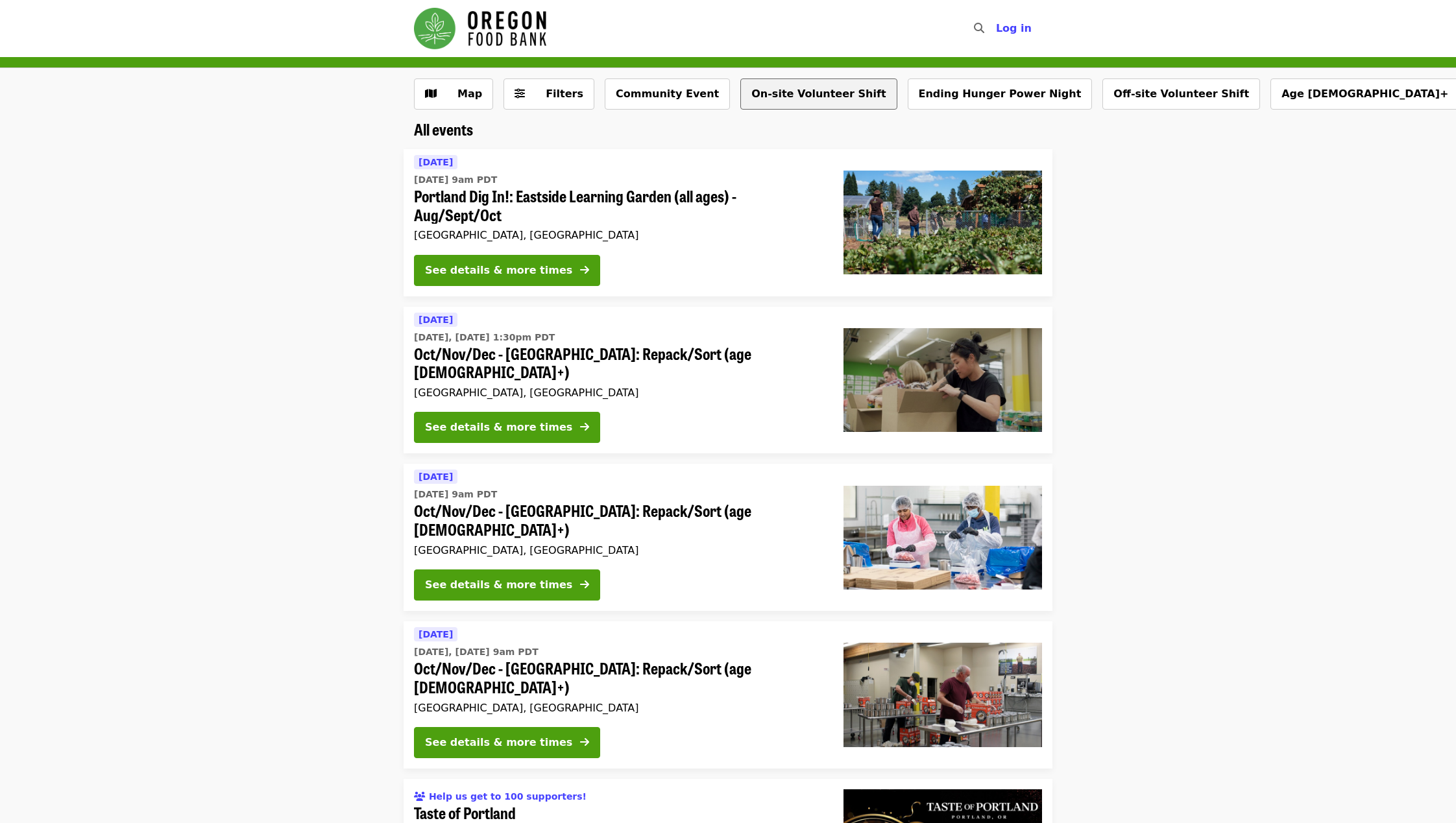
click at [777, 83] on button "On-site Volunteer Shift" at bounding box center [819, 94] width 156 height 31
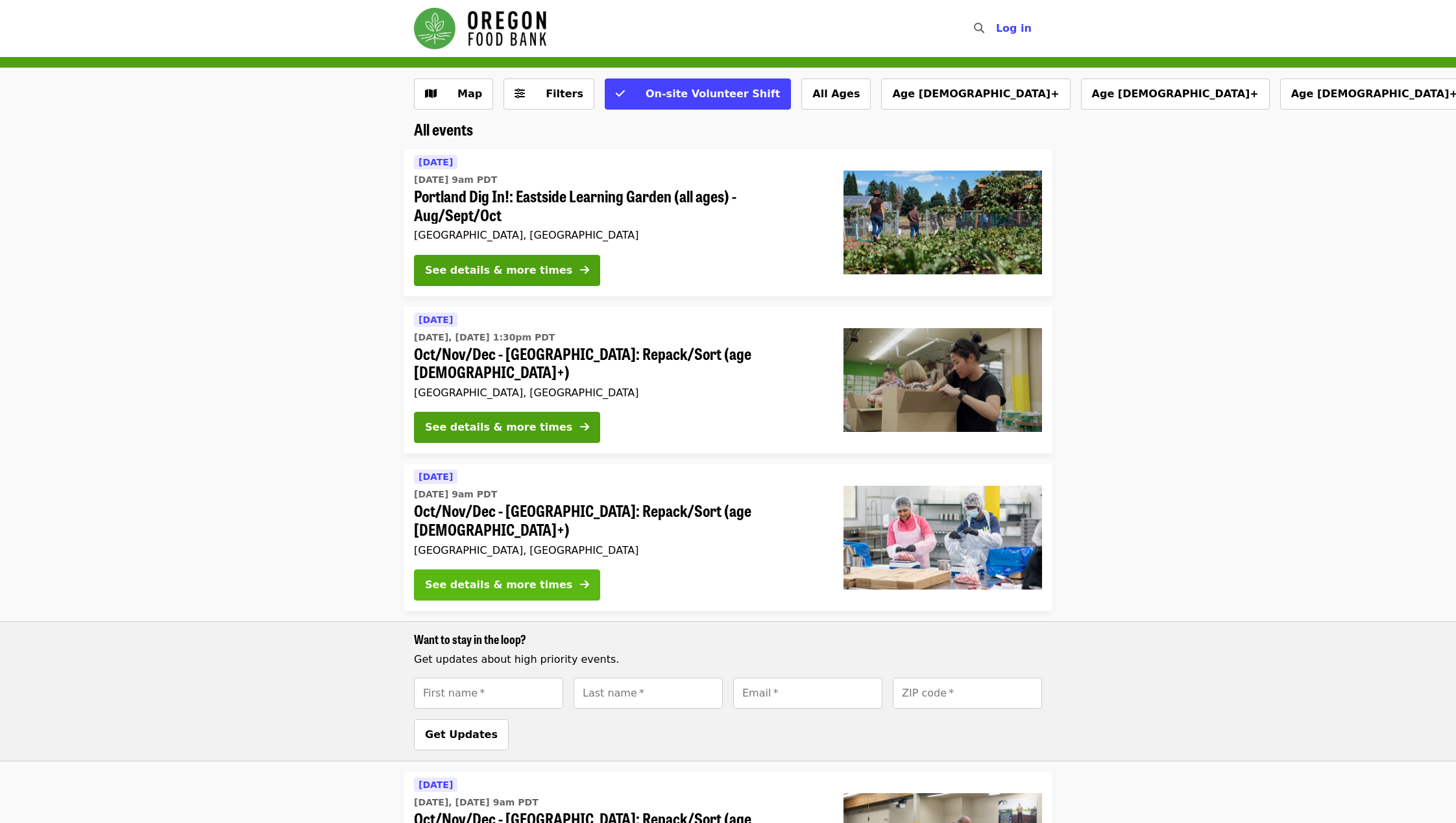
click at [566, 548] on button "See details & more times" at bounding box center [507, 585] width 186 height 31
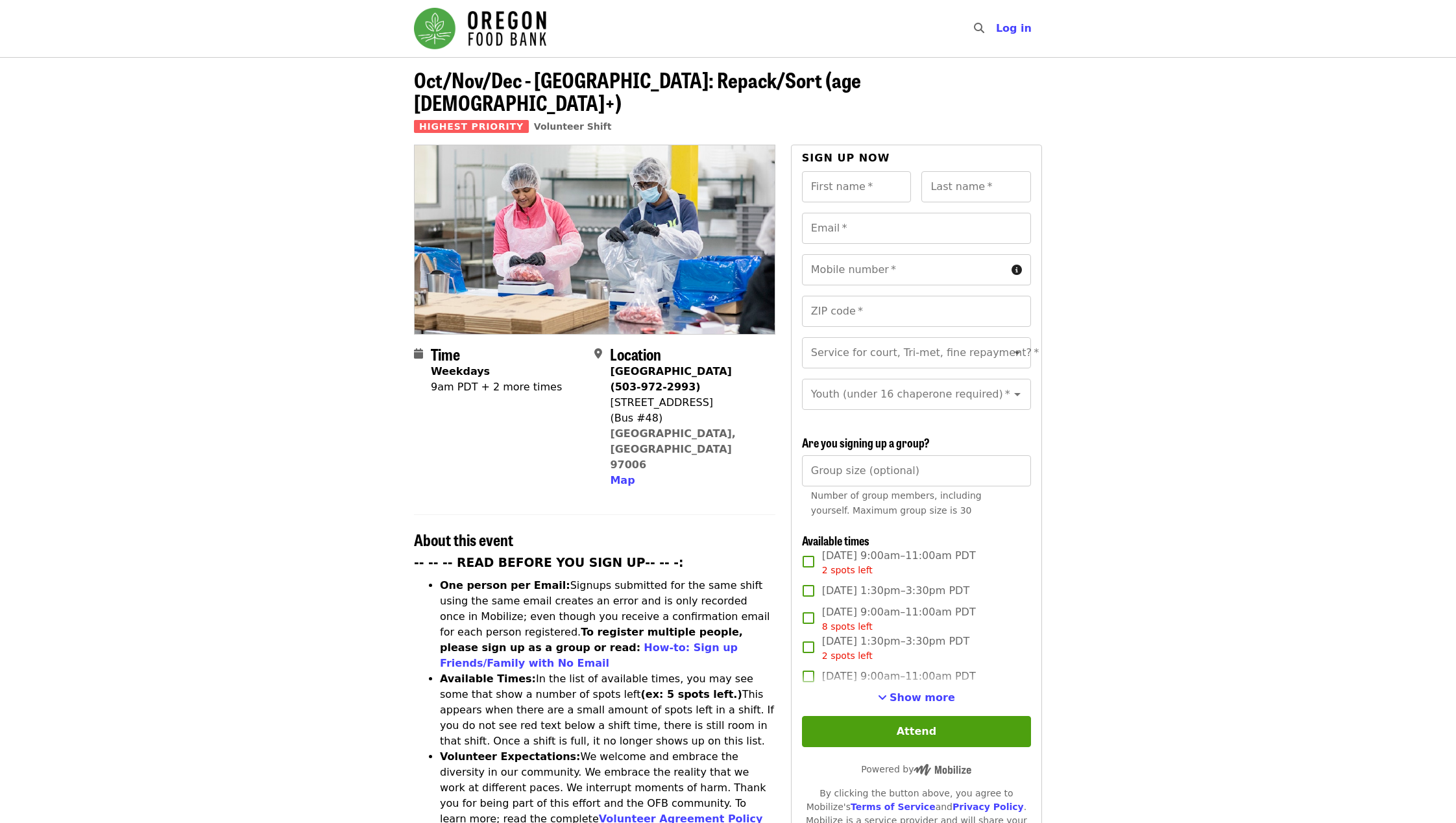
click at [936, 548] on span "Mon, Oct 6, 1:30pm–3:30pm PDT" at bounding box center [895, 591] width 148 height 15
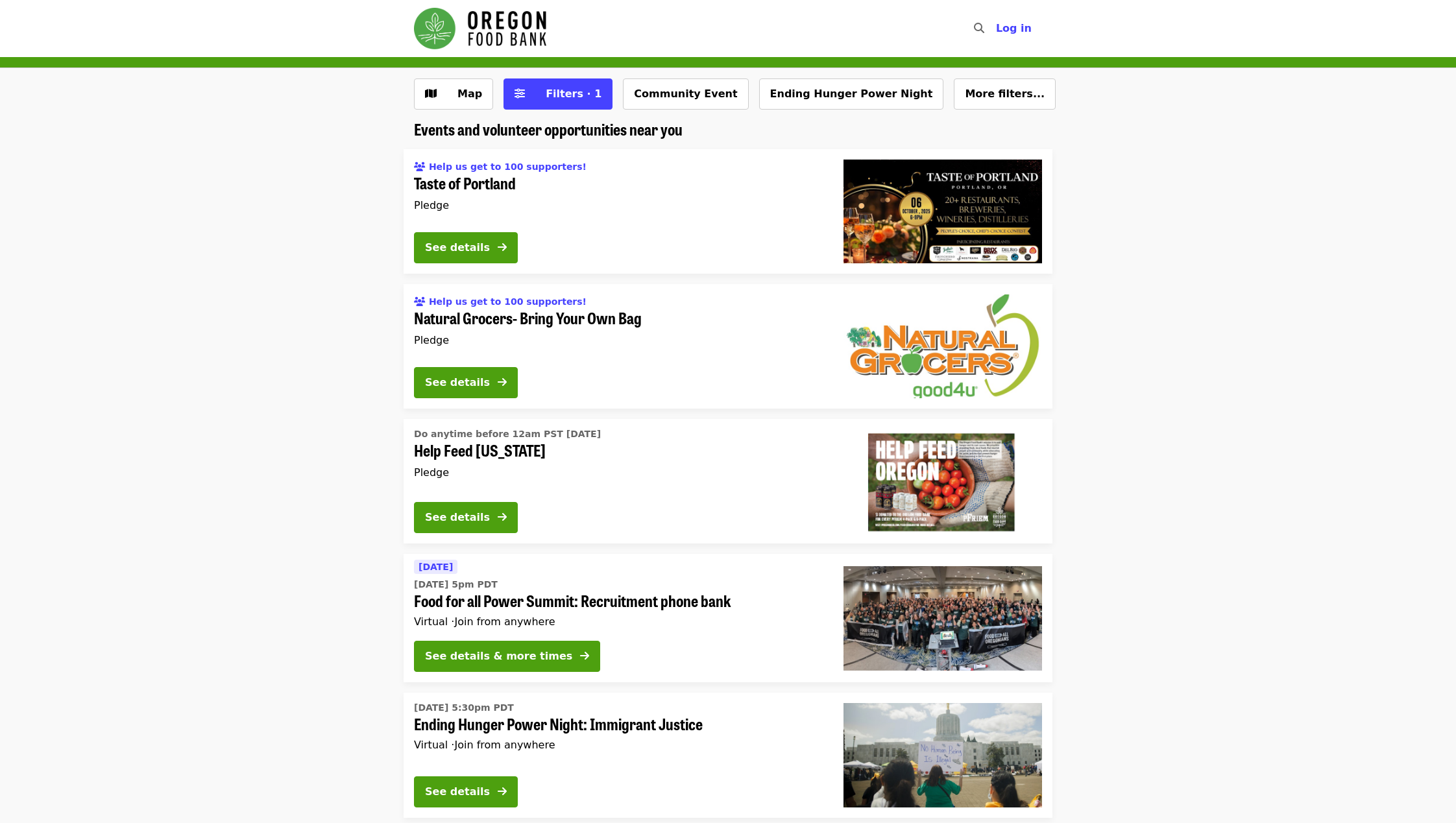
scroll to position [32, 0]
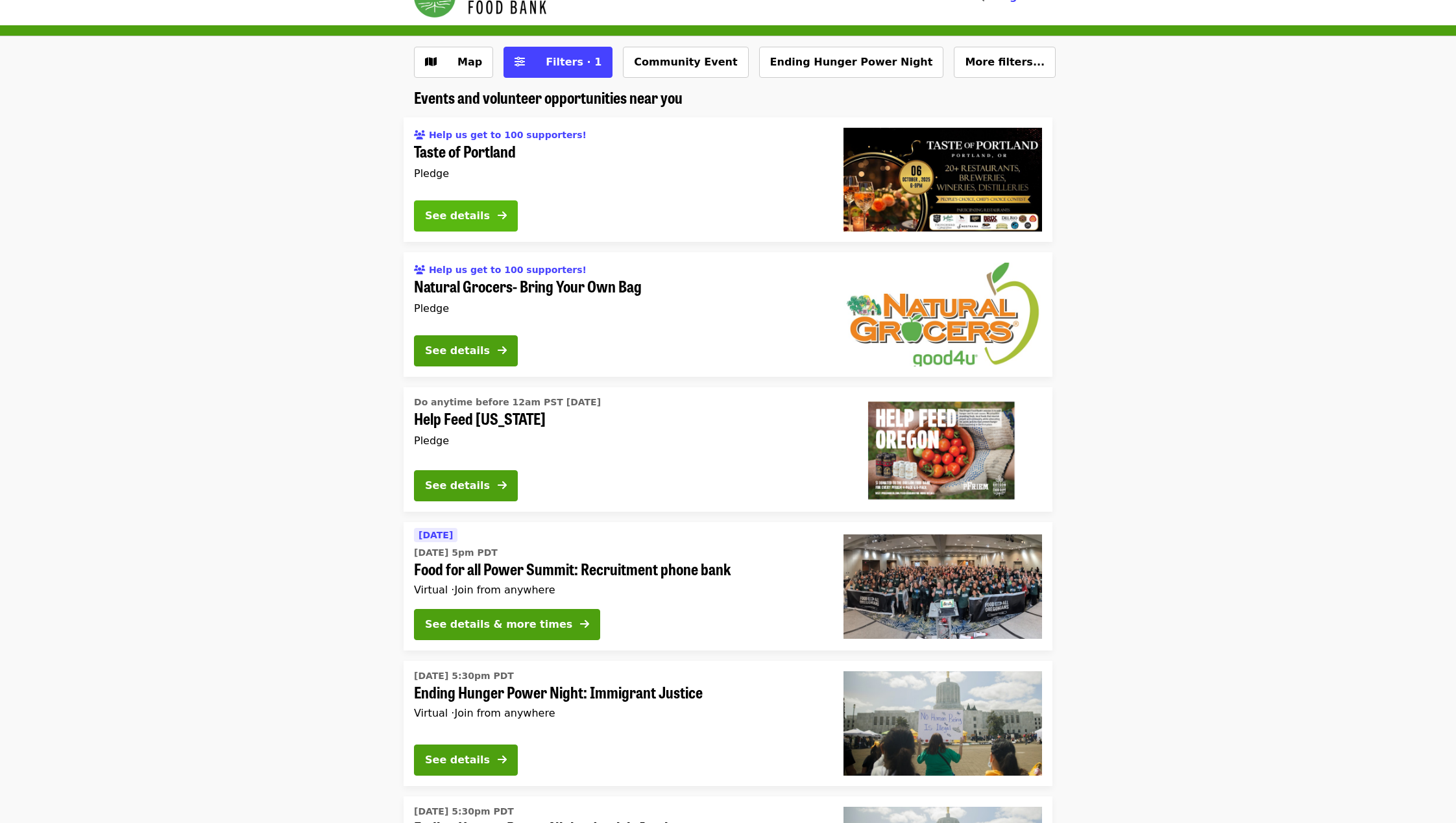
click at [503, 214] on icon "arrow-right icon" at bounding box center [502, 215] width 9 height 13
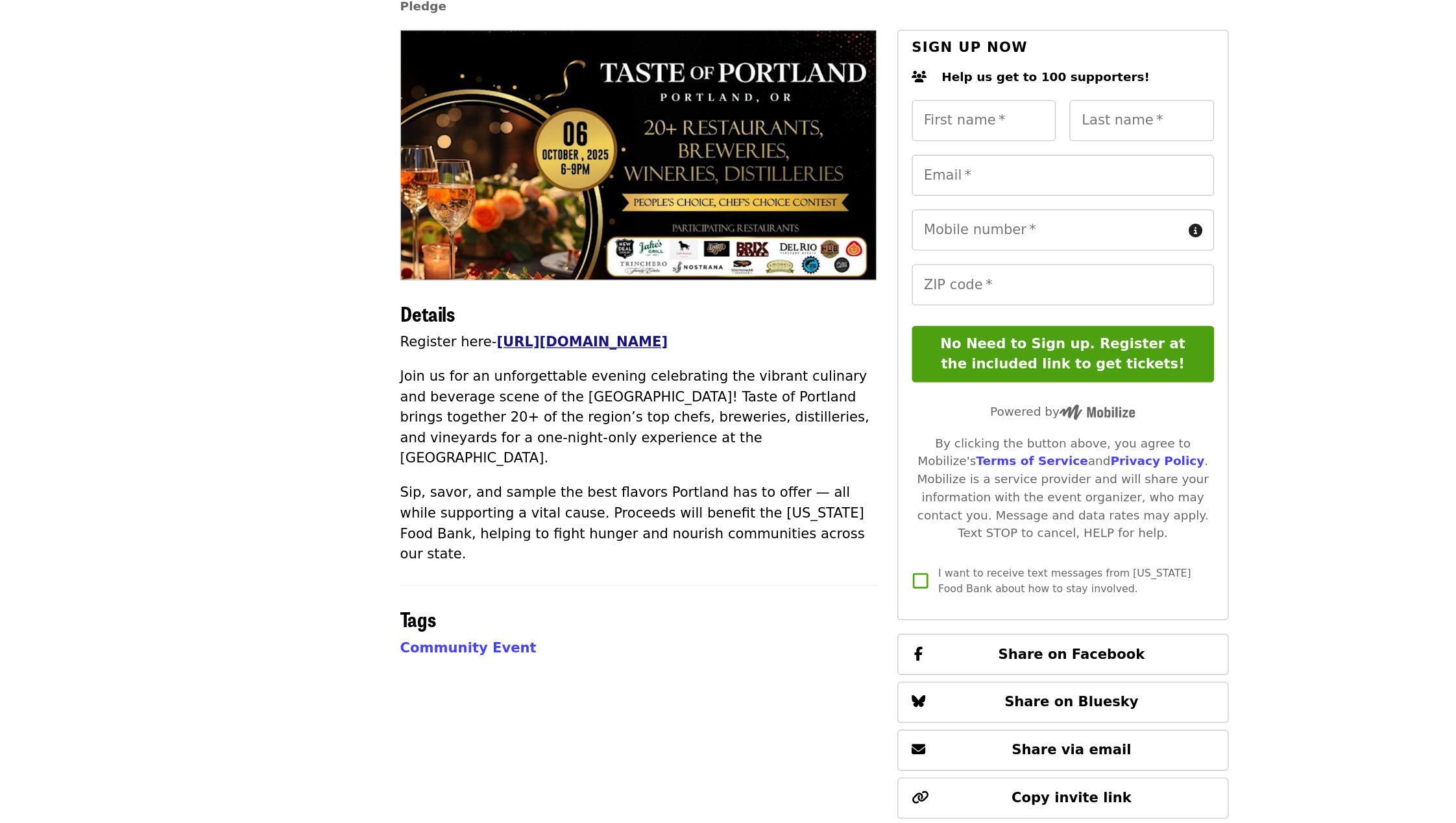
click at [617, 361] on link "[URL][DOMAIN_NAME]" at bounding box center [552, 358] width 130 height 13
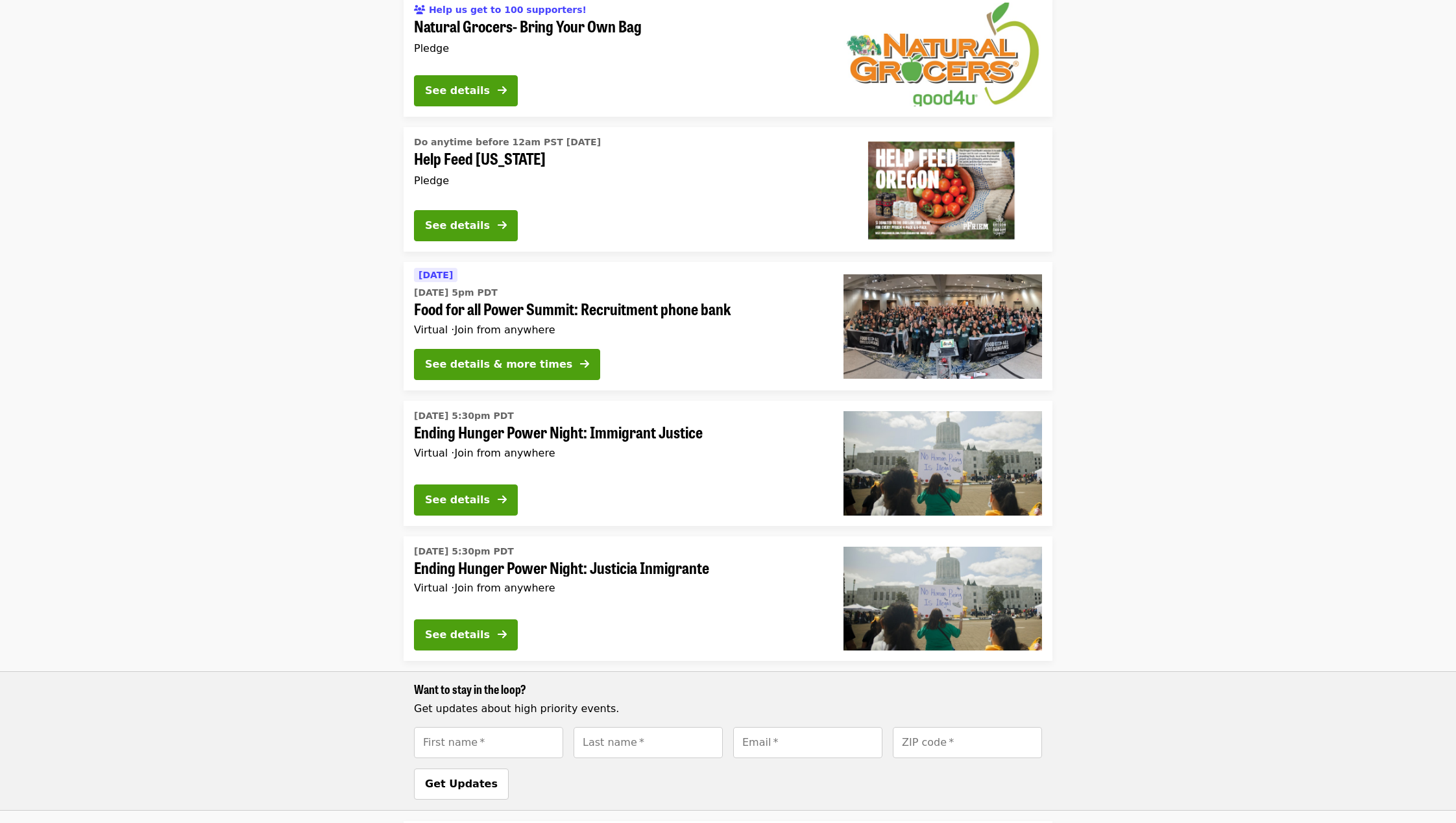
scroll to position [310, 0]
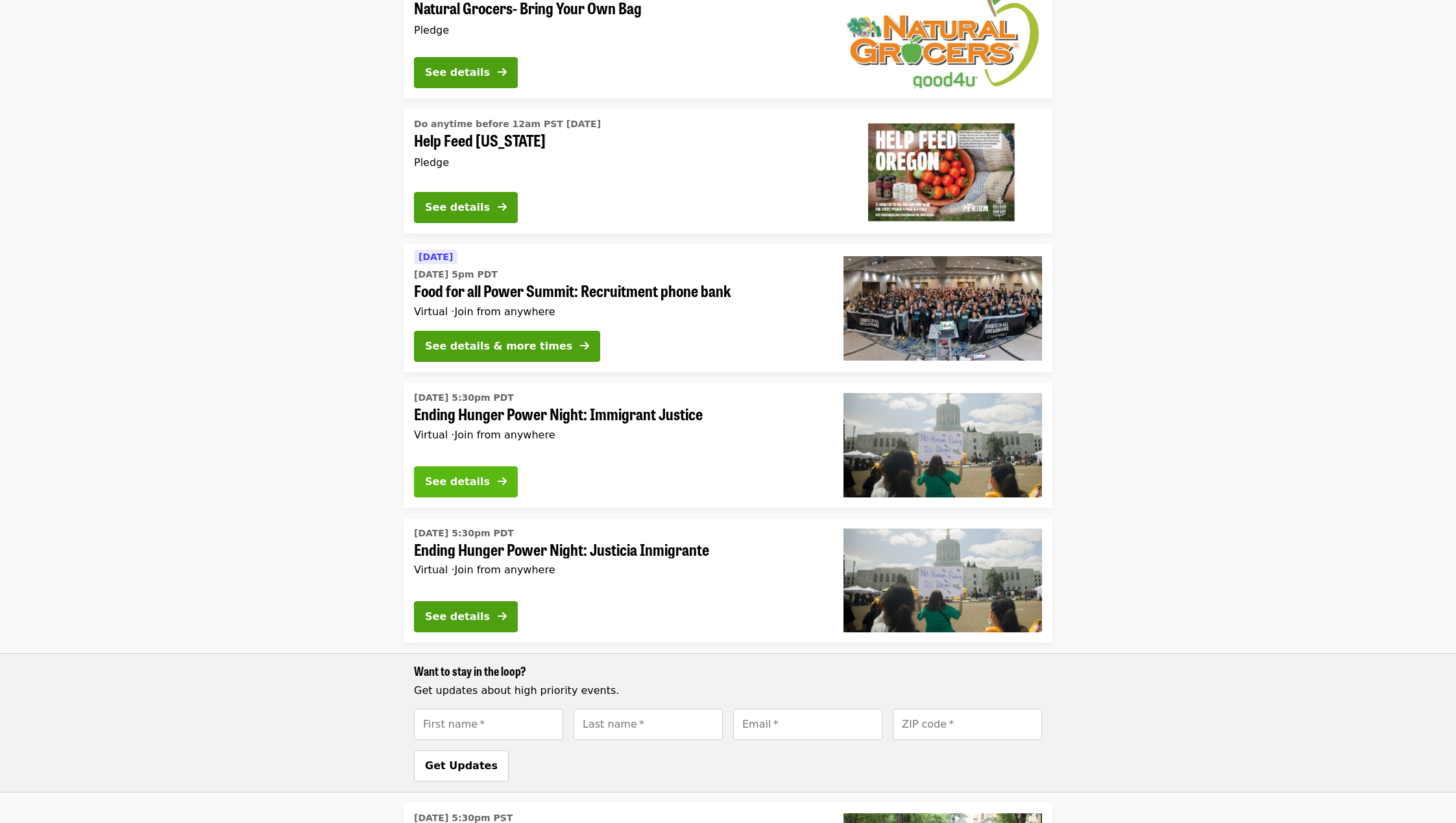
click at [503, 484] on icon "arrow-right icon" at bounding box center [502, 482] width 9 height 13
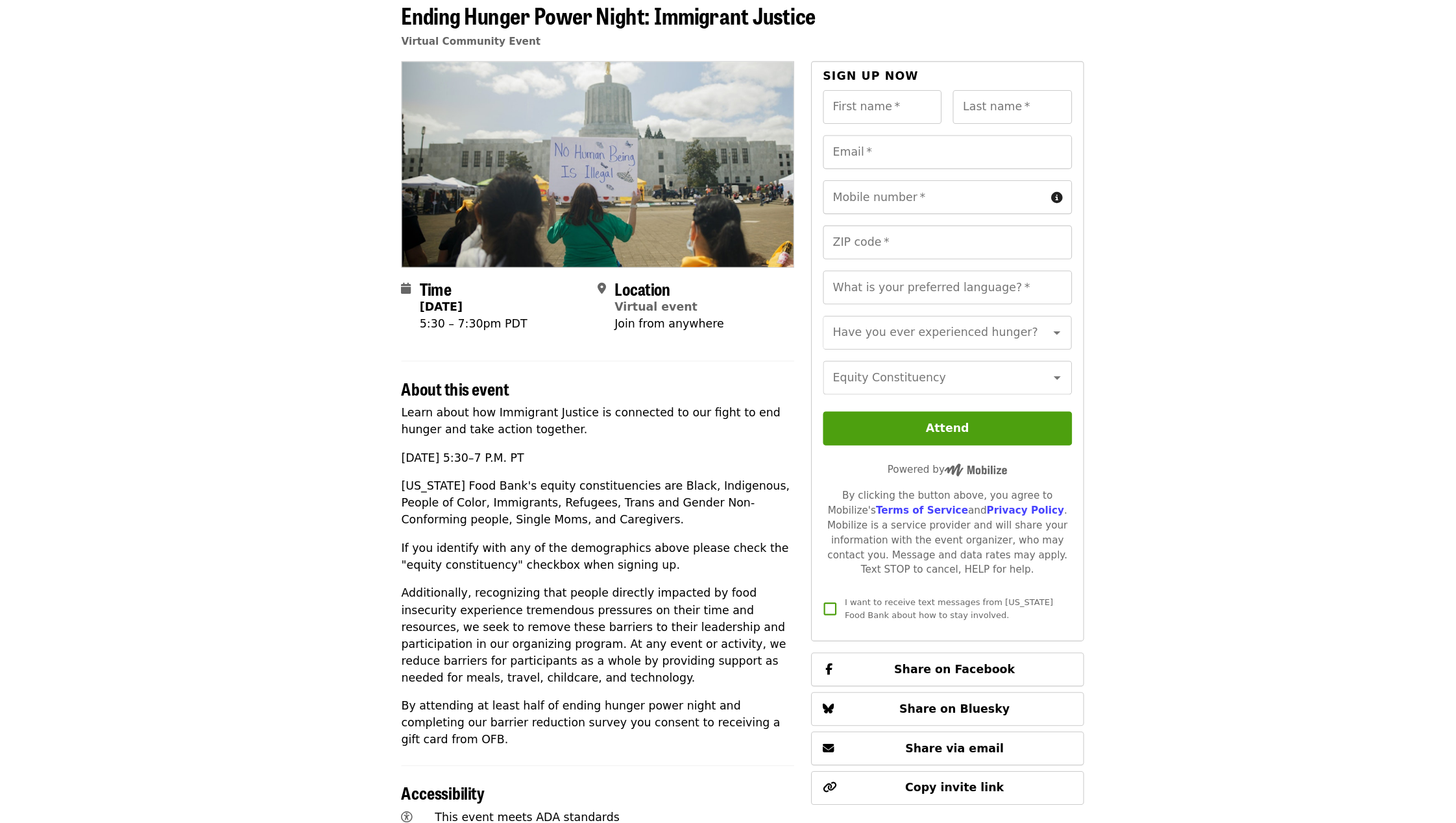
click at [843, 165] on input "First name   *" at bounding box center [856, 164] width 110 height 31
type input "*****"
type input "*******"
type input "**********"
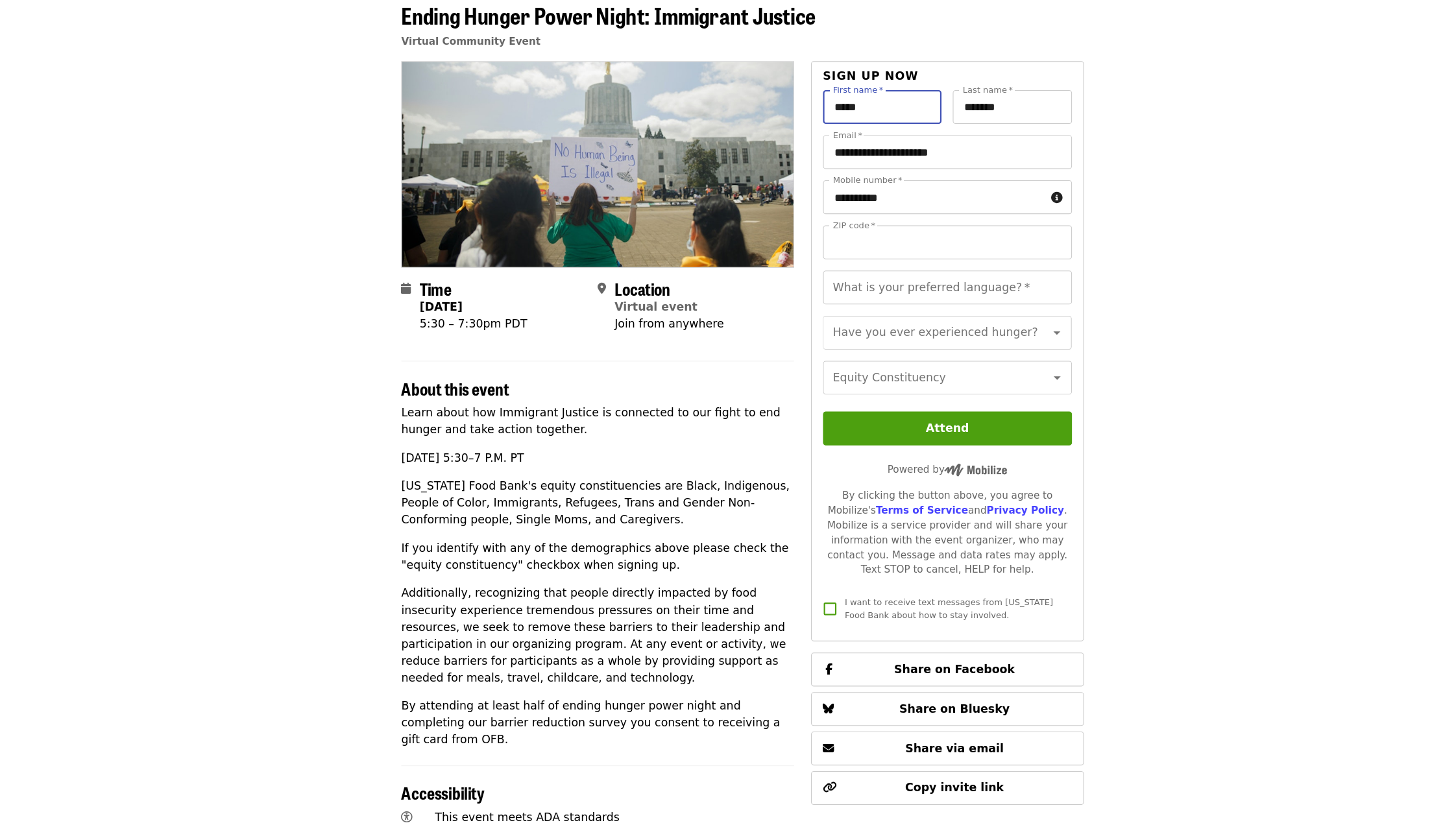
type input "*****"
click at [912, 202] on input "**********" at bounding box center [916, 206] width 229 height 31
type input "**********"
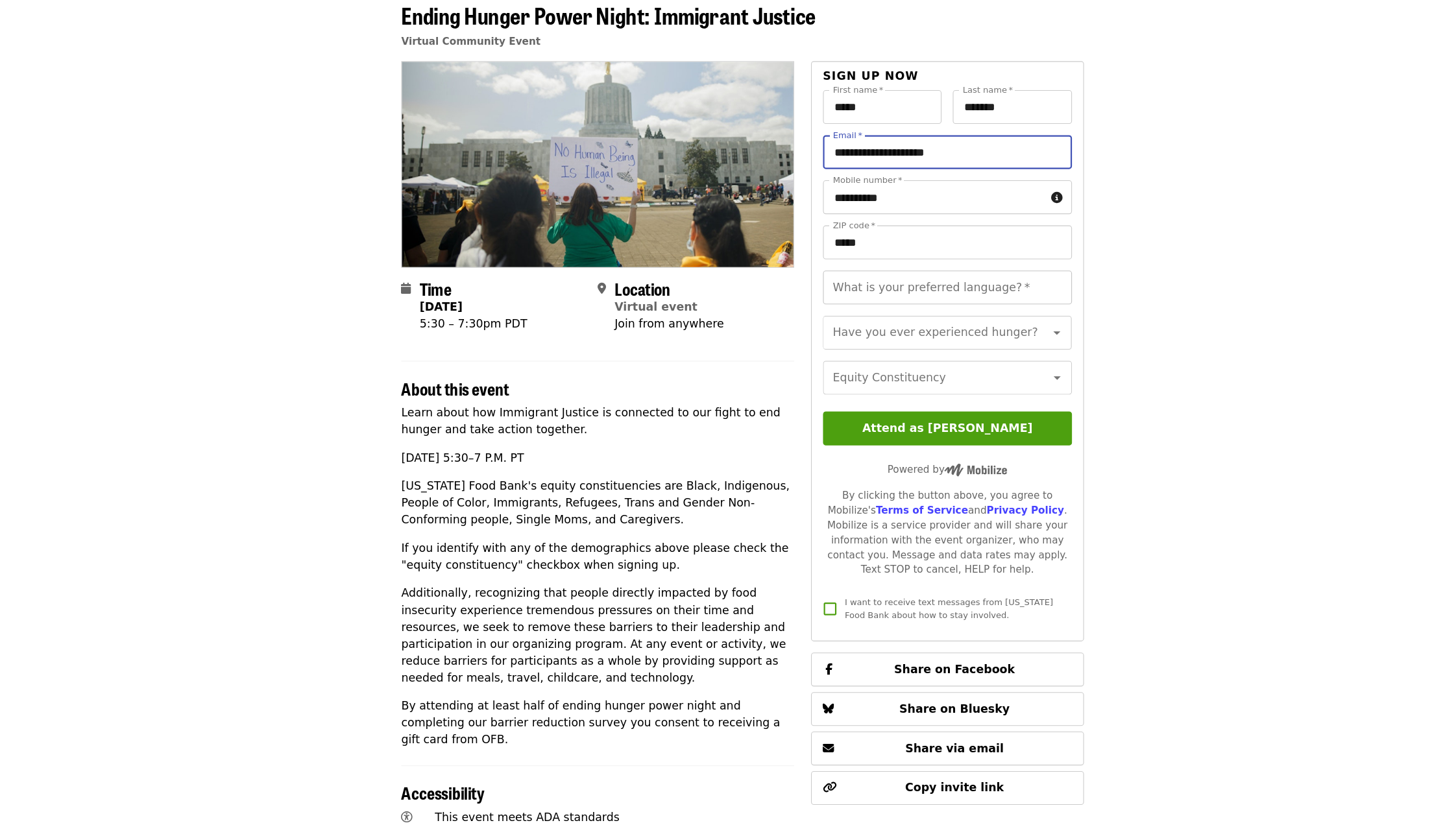
click at [918, 336] on input "What is your preferred language?   *" at bounding box center [916, 330] width 229 height 31
type input "*******"
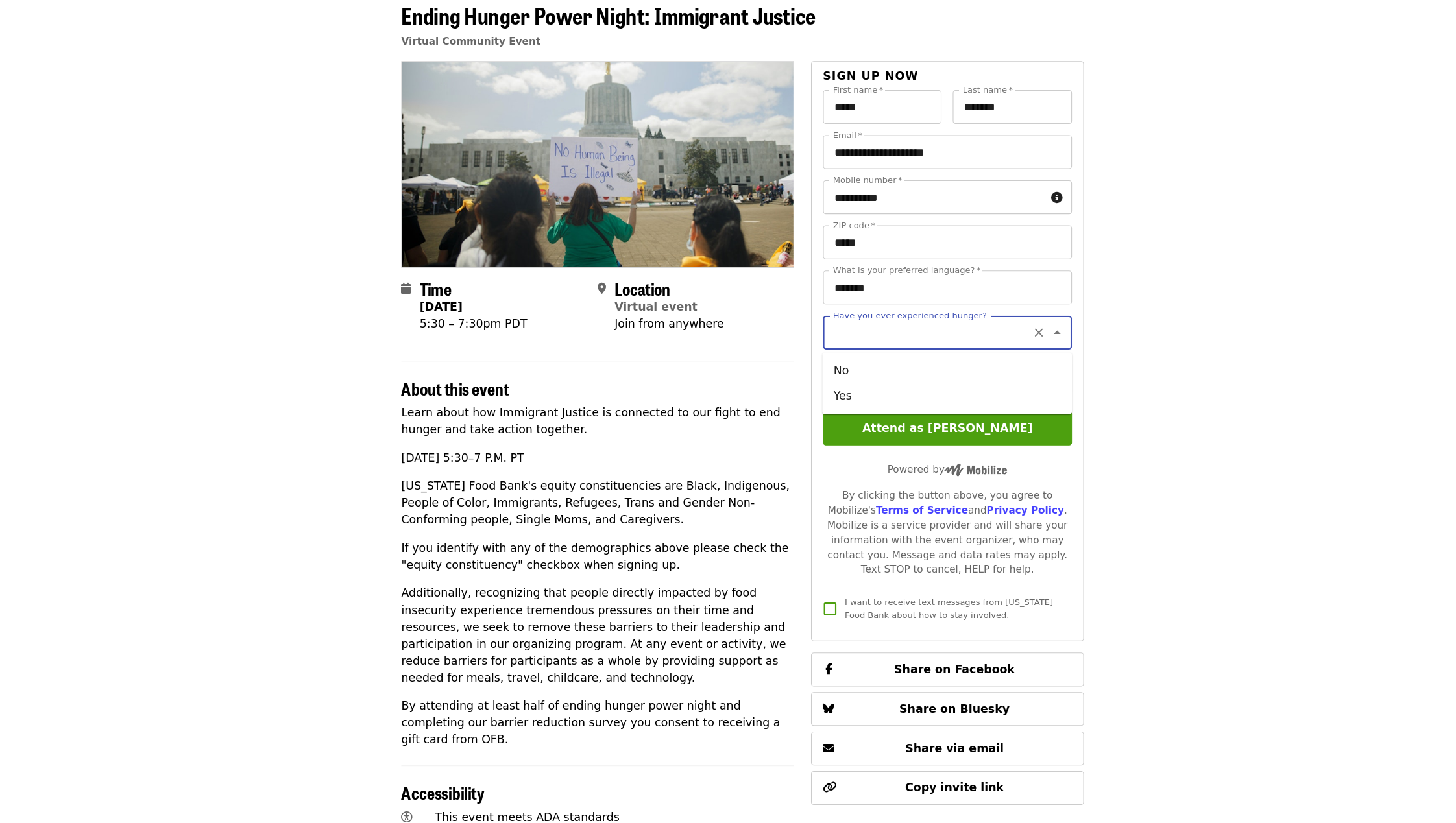
click at [925, 366] on input "Have you ever experienced hunger?" at bounding box center [900, 371] width 176 height 24
click at [890, 428] on li "Yes" at bounding box center [915, 430] width 229 height 24
click at [880, 380] on input "***" at bounding box center [900, 371] width 176 height 24
click at [873, 403] on li "No" at bounding box center [915, 407] width 229 height 24
type input "**"
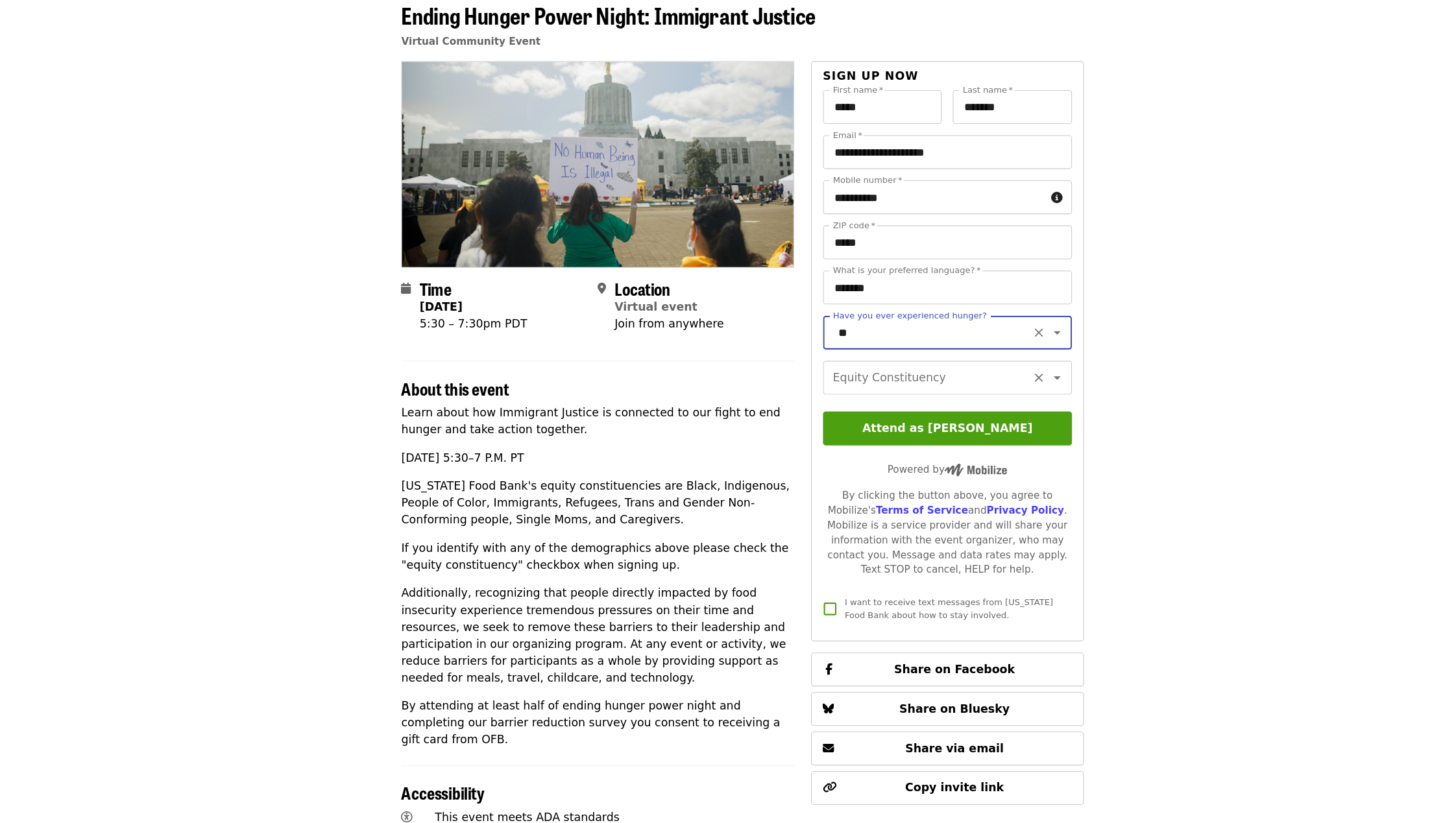
click at [882, 417] on input "Equity Constituency" at bounding box center [900, 413] width 176 height 24
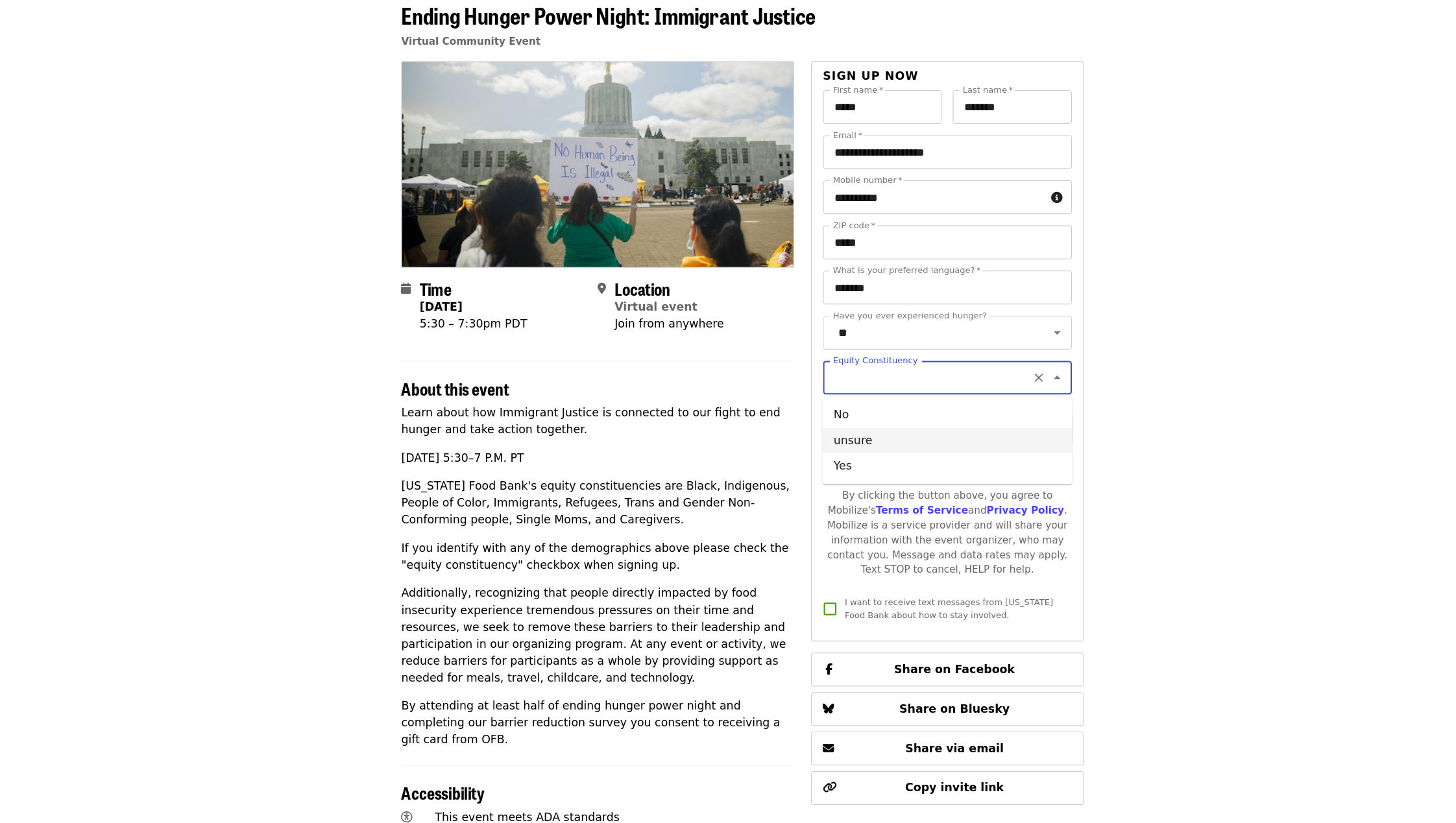
click at [907, 462] on li "unsure" at bounding box center [915, 471] width 229 height 24
type input "******"
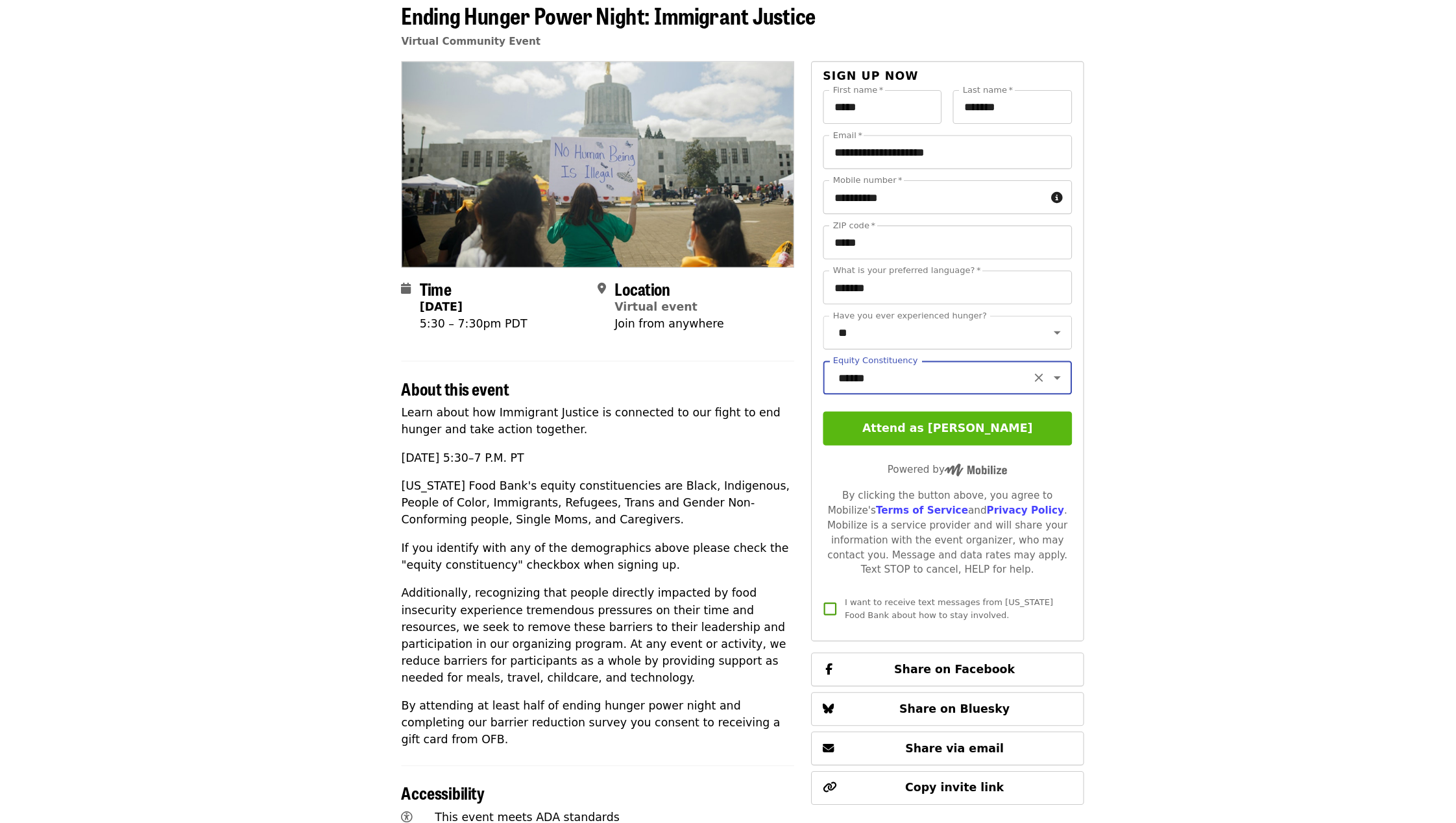
click at [908, 462] on button "Attend as [PERSON_NAME]" at bounding box center [916, 459] width 229 height 31
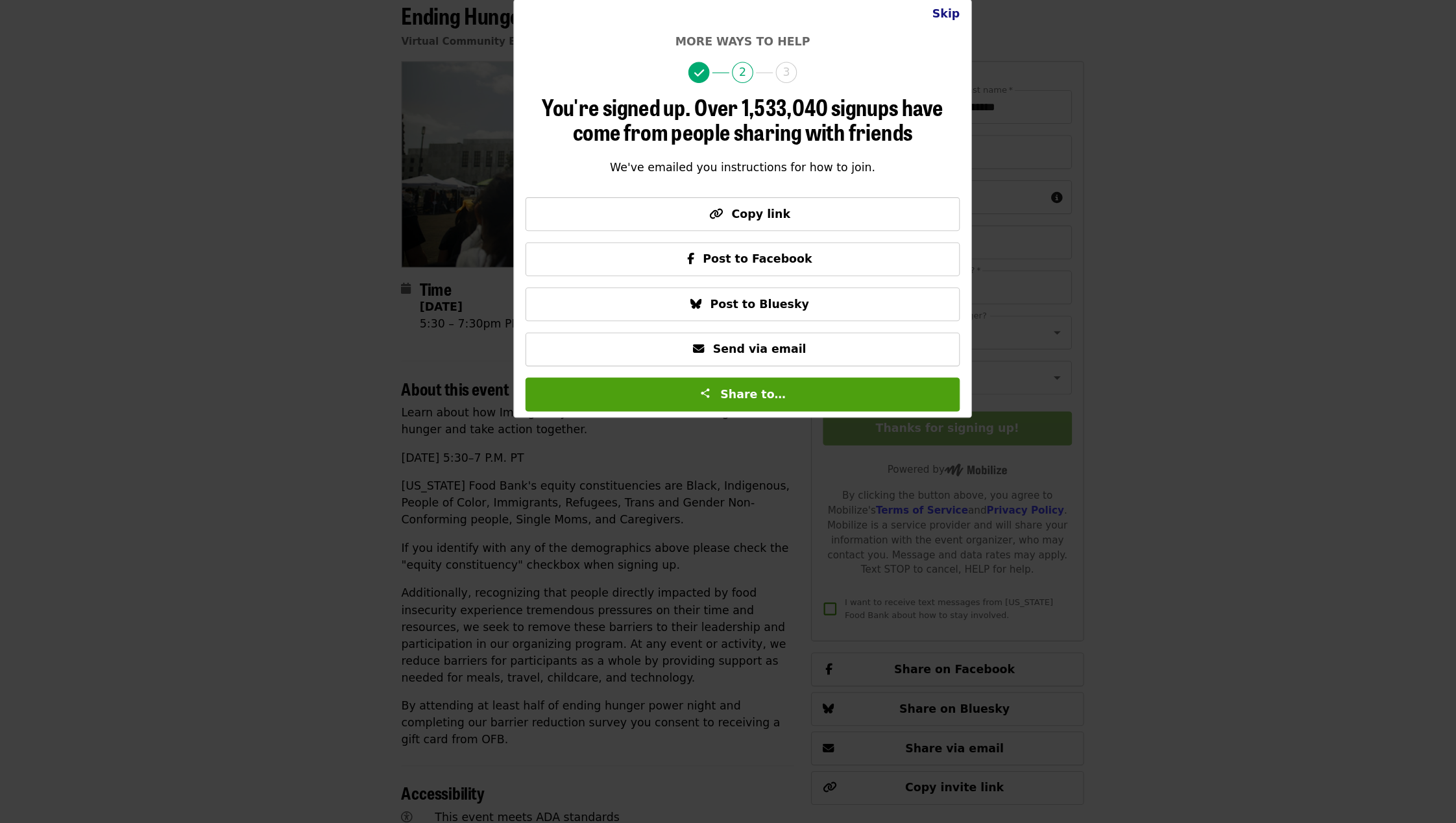
click at [923, 73] on button "Skip" at bounding box center [915, 78] width 46 height 26
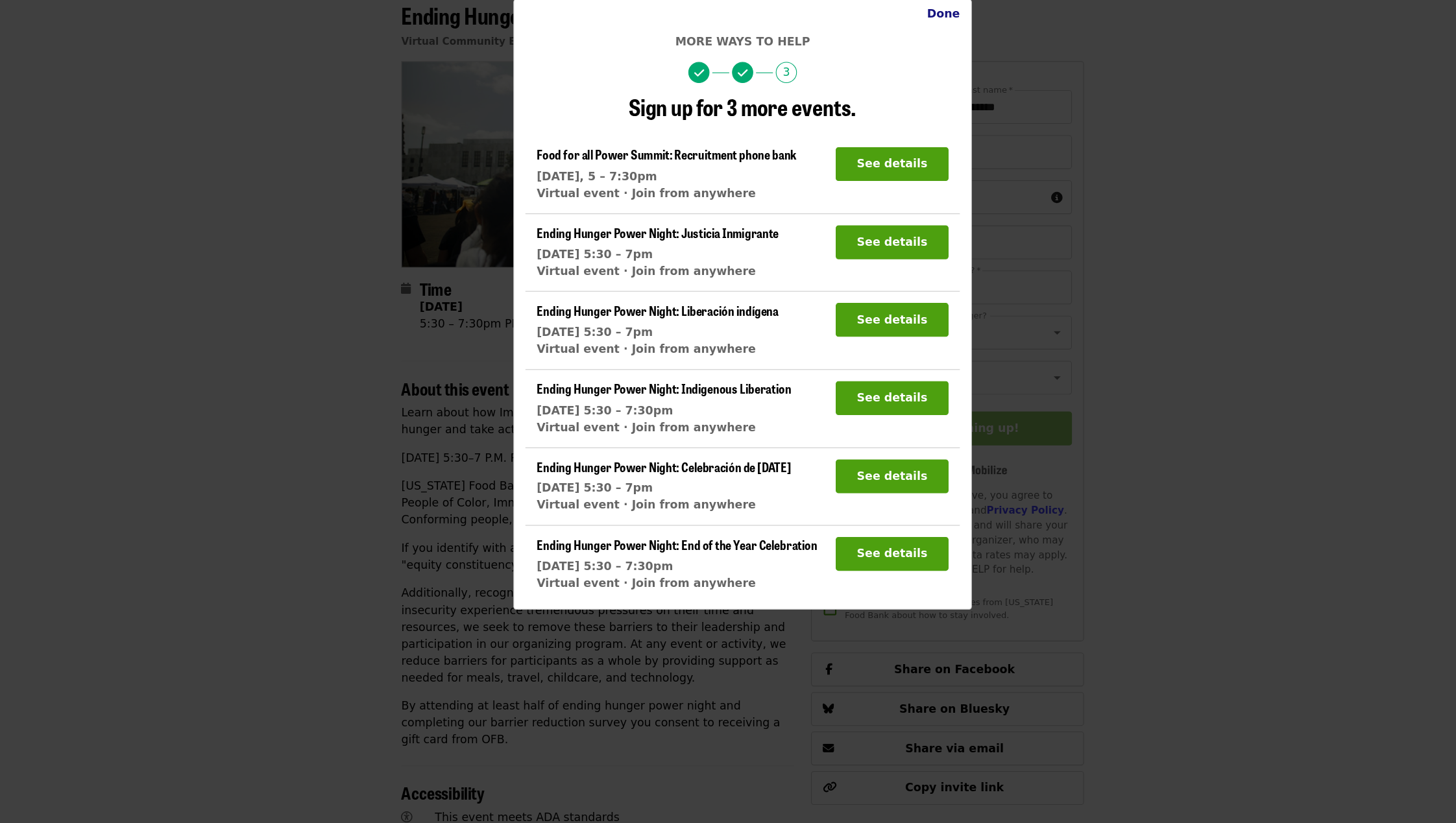
click at [915, 81] on button "Done" at bounding box center [912, 78] width 51 height 26
